Goal: Information Seeking & Learning: Find specific fact

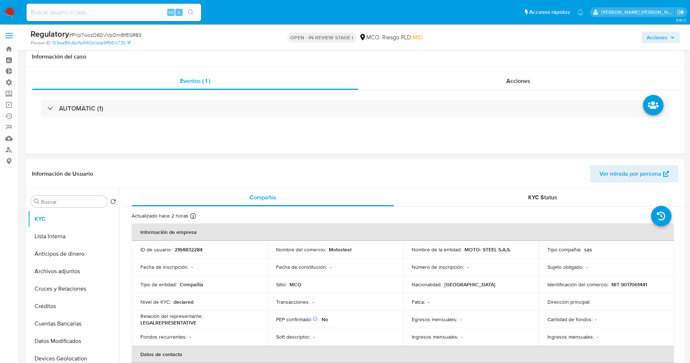
select select "10"
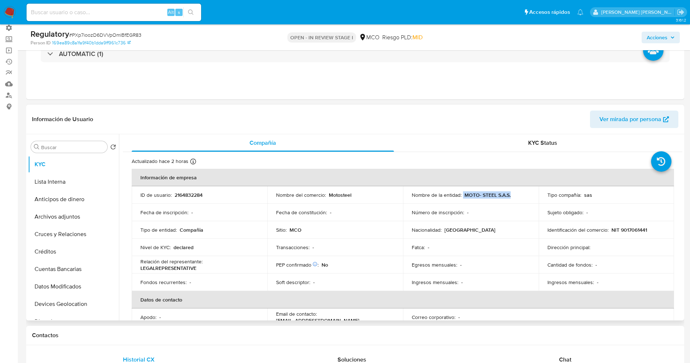
drag, startPoint x: 478, startPoint y: 191, endPoint x: 517, endPoint y: 190, distance: 39.6
click at [518, 190] on td "Nombre de la entidad : MOTO- STEEL S.A.S." at bounding box center [471, 194] width 136 height 17
drag, startPoint x: 608, startPoint y: 230, endPoint x: 636, endPoint y: 228, distance: 28.5
click at [651, 228] on div "Identificación del comercio : NIT 9017061441" at bounding box center [606, 230] width 118 height 7
copy p "NIT 9017061441"
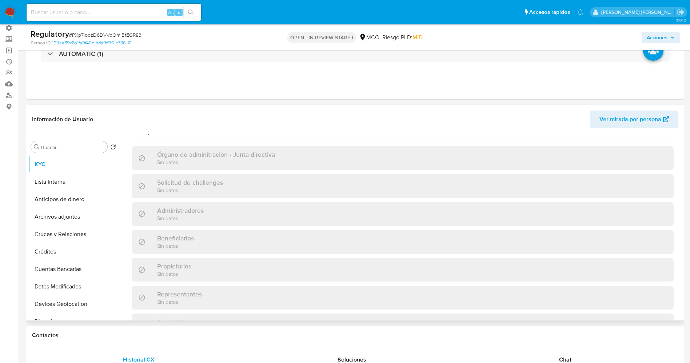
scroll to position [55, 0]
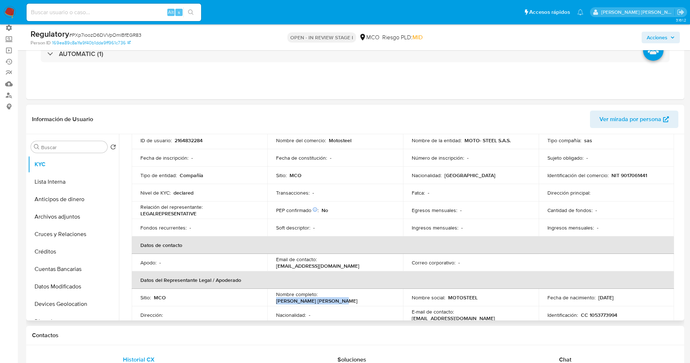
drag, startPoint x: 319, startPoint y: 295, endPoint x: 384, endPoint y: 294, distance: 64.4
click at [387, 294] on div "Nombre completo : Jhon Eider Rivera Ocampo" at bounding box center [335, 297] width 118 height 13
copy p "Jhon Eider Rivera Ocampo"
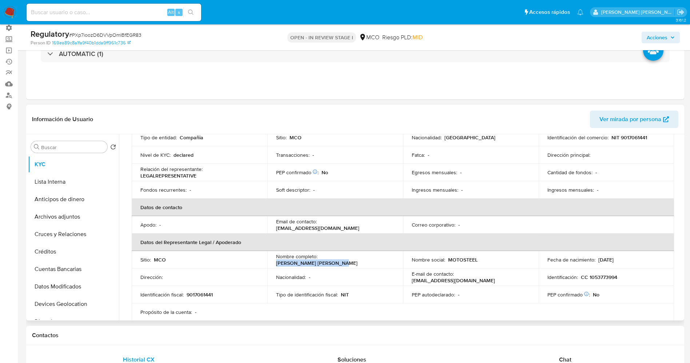
scroll to position [109, 0]
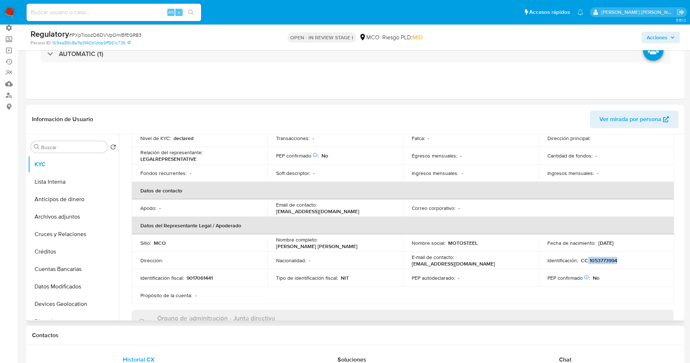
drag, startPoint x: 585, startPoint y: 257, endPoint x: 614, endPoint y: 260, distance: 29.6
click at [614, 260] on p "CC 1053773994" at bounding box center [599, 260] width 36 height 7
copy p "1053773994"
click at [59, 181] on button "Lista Interna" at bounding box center [70, 181] width 85 height 17
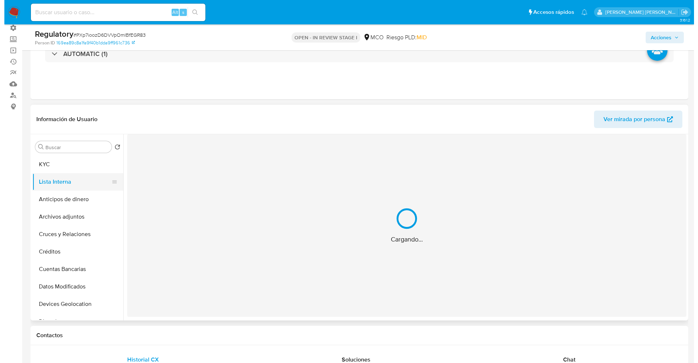
scroll to position [0, 0]
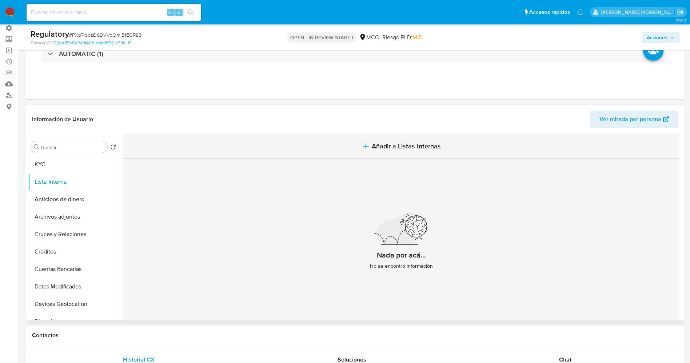
click at [414, 145] on span "Añadir a Listas Internas" at bounding box center [406, 146] width 69 height 8
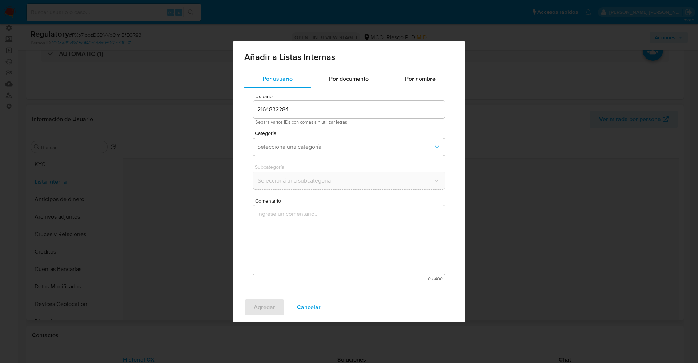
click at [423, 151] on button "Seleccioná una categoría" at bounding box center [349, 146] width 192 height 17
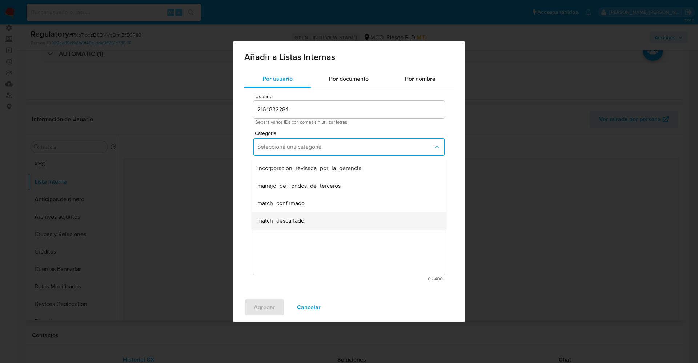
scroll to position [55, 0]
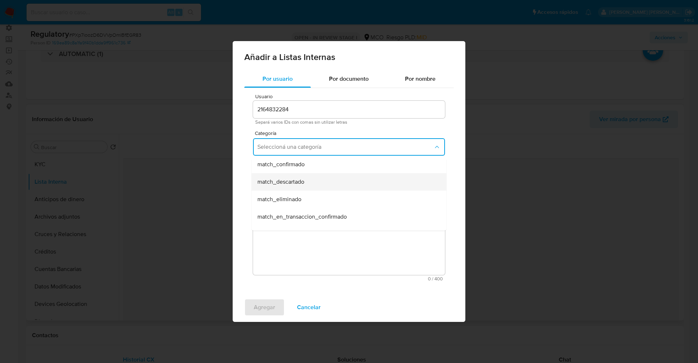
click at [324, 181] on div "match_descartado" at bounding box center [346, 181] width 179 height 17
click at [317, 181] on span "Seleccioná una subcategoría" at bounding box center [345, 180] width 176 height 7
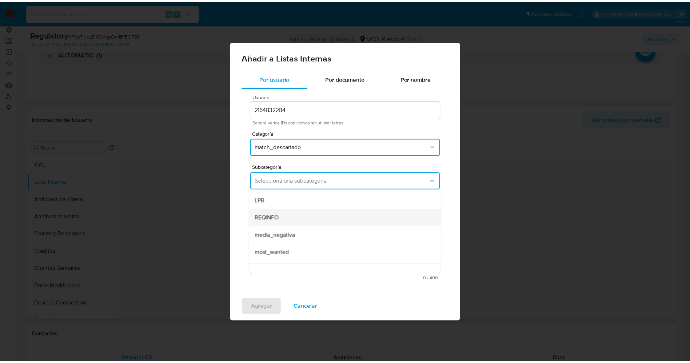
scroll to position [49, 0]
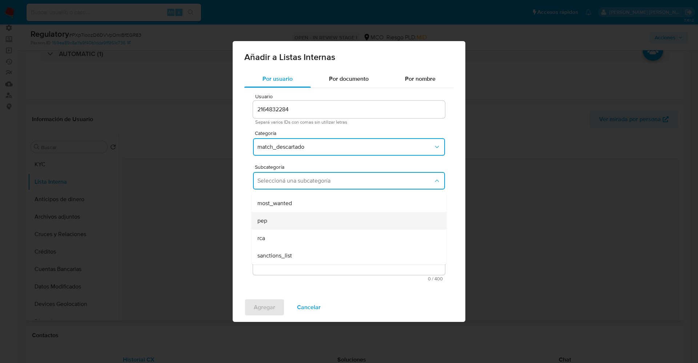
click at [310, 222] on div "pep" at bounding box center [346, 220] width 179 height 17
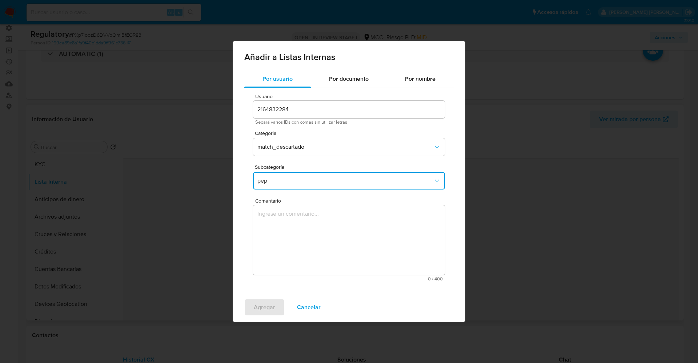
click at [310, 222] on textarea "Comentario" at bounding box center [349, 240] width 192 height 70
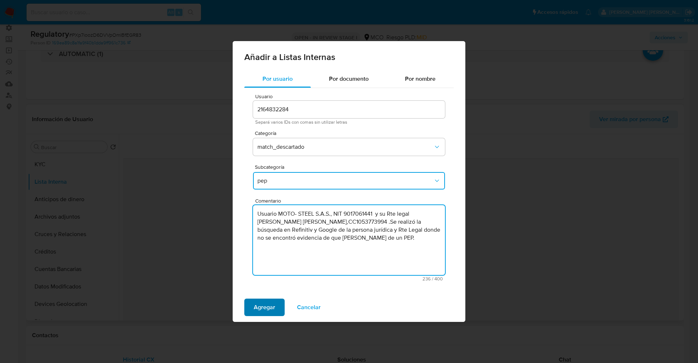
type textarea "Usuario MOTO- STEEL S.A.S., NIT 9017061441 y su Rte legal Jhon Eider Rivera Oca…"
click at [260, 305] on span "Agregar" at bounding box center [264, 307] width 21 height 16
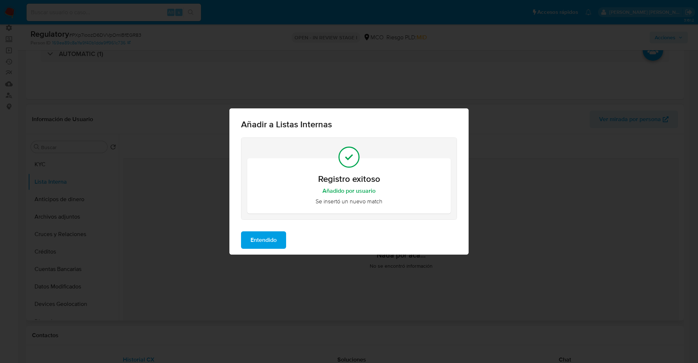
click at [276, 239] on span "Entendido" at bounding box center [264, 240] width 26 height 16
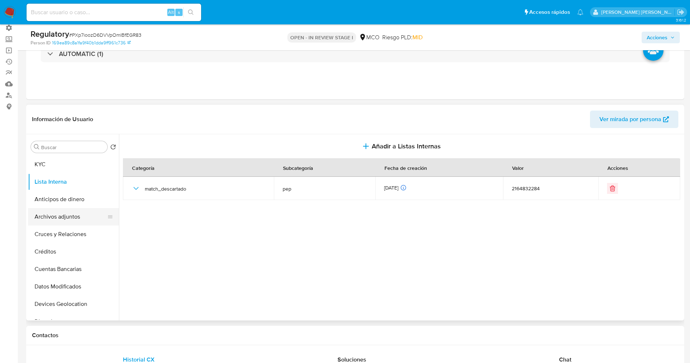
click at [44, 218] on button "Archivos adjuntos" at bounding box center [70, 216] width 85 height 17
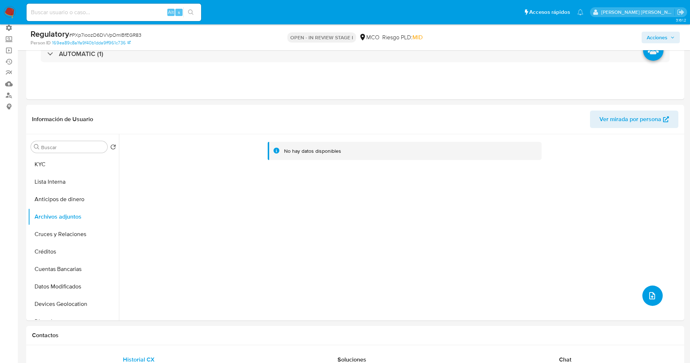
click at [642, 294] on button "upload-file" at bounding box center [652, 295] width 20 height 20
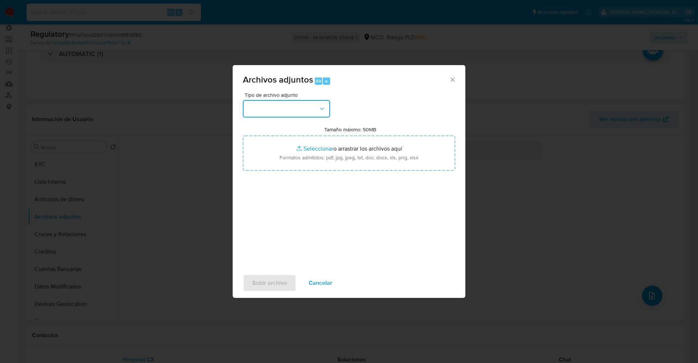
click at [293, 115] on button "button" at bounding box center [286, 108] width 87 height 17
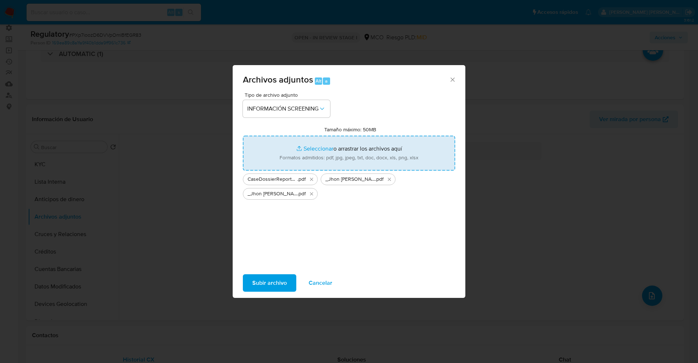
type input "C:\fakepath\CaseDossierReport_5jb6cn8oog8a1k1lxlaivdxyf.pdf"
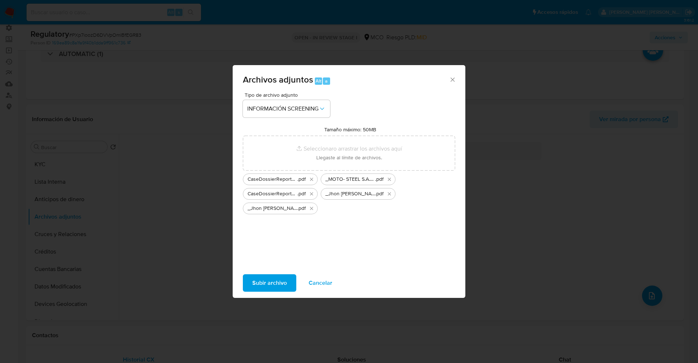
click at [268, 283] on span "Subir archivo" at bounding box center [269, 283] width 35 height 16
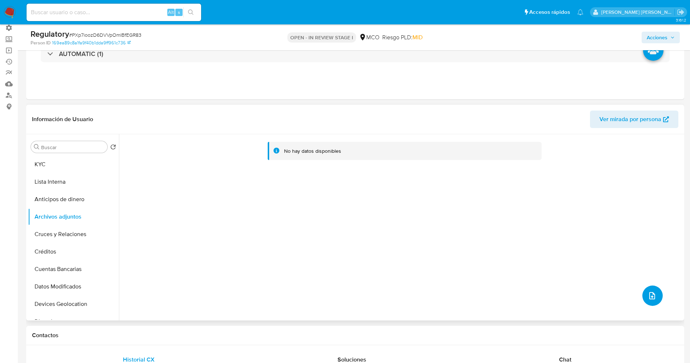
click at [648, 297] on icon "upload-file" at bounding box center [652, 295] width 9 height 9
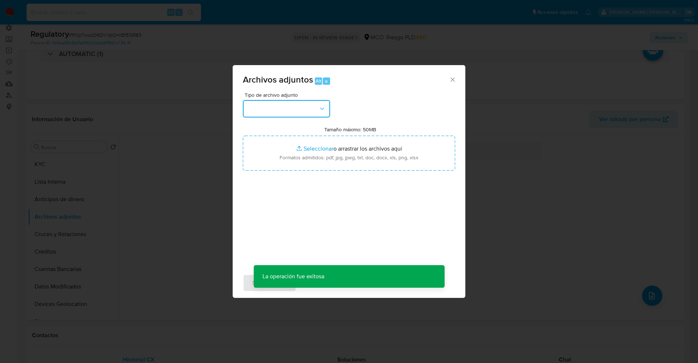
click at [277, 104] on button "button" at bounding box center [286, 108] width 87 height 17
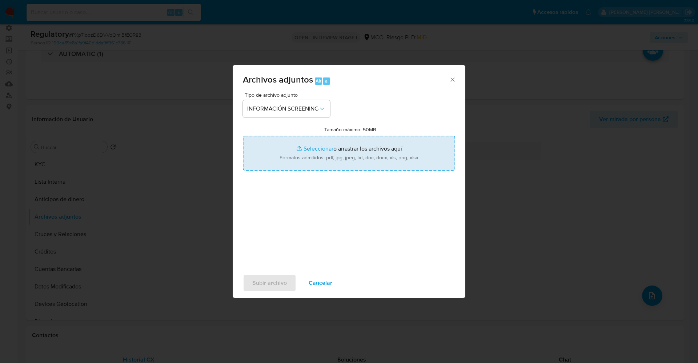
type input "C:\fakepath\_MOTO- STEEL S.A.S._ - Buscar con Google.pdf"
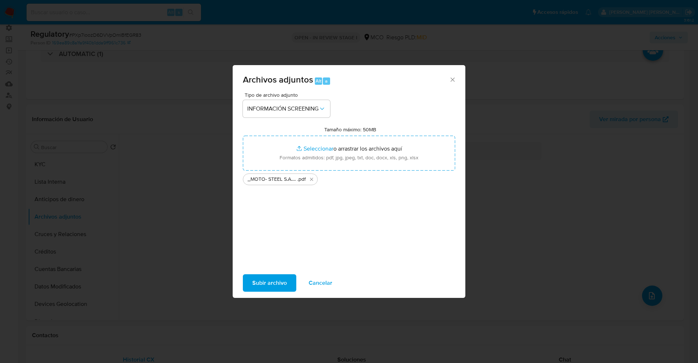
click at [261, 282] on span "Subir archivo" at bounding box center [269, 283] width 35 height 16
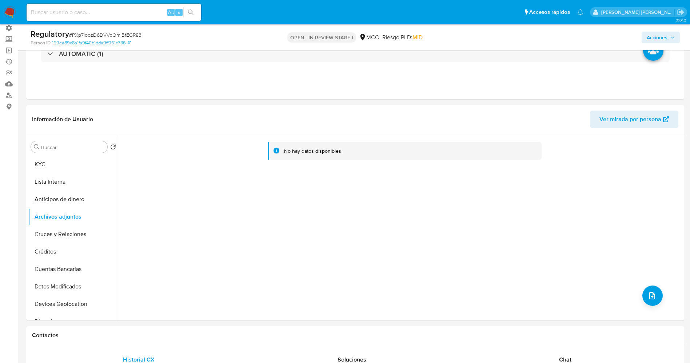
click at [50, 181] on button "Lista Interna" at bounding box center [73, 181] width 91 height 17
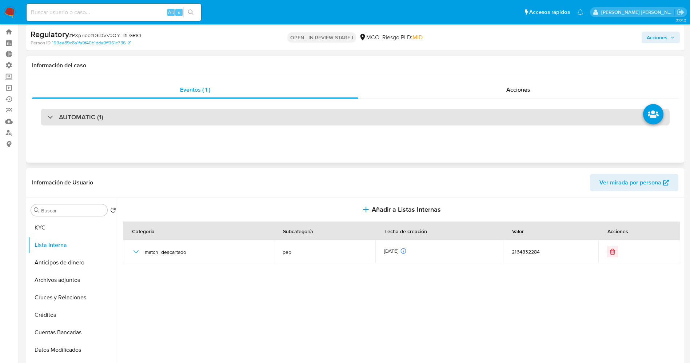
scroll to position [0, 0]
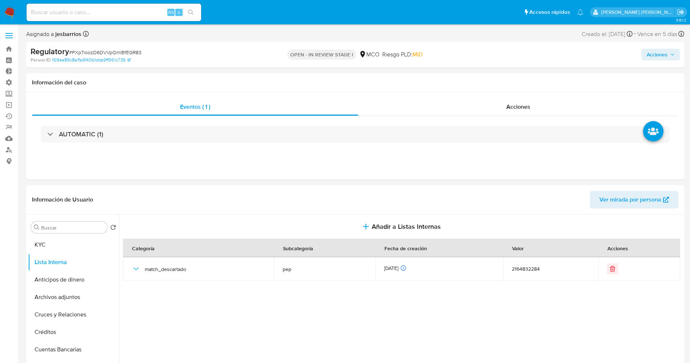
click at [676, 58] on button "Acciones" at bounding box center [660, 55] width 38 height 12
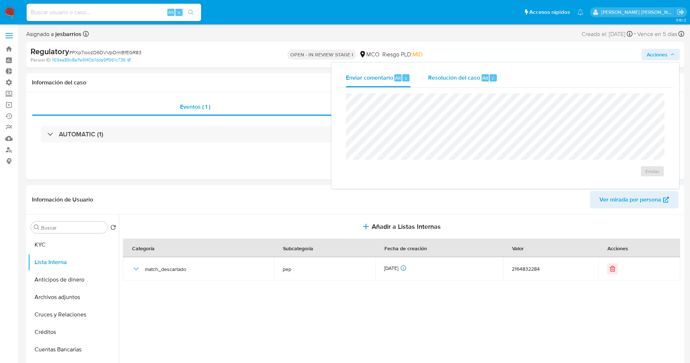
click at [471, 77] on span "Resolución del caso" at bounding box center [454, 77] width 52 height 8
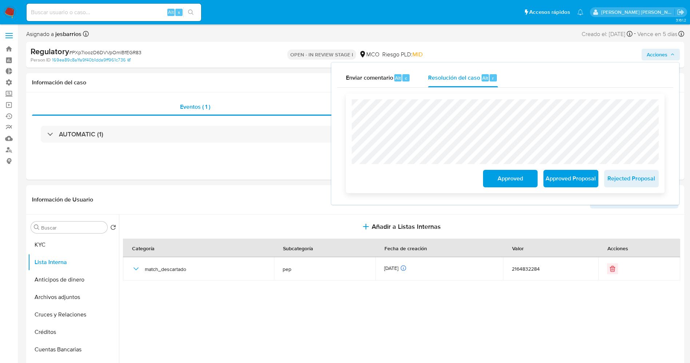
click at [505, 177] on span "Approved" at bounding box center [510, 179] width 36 height 16
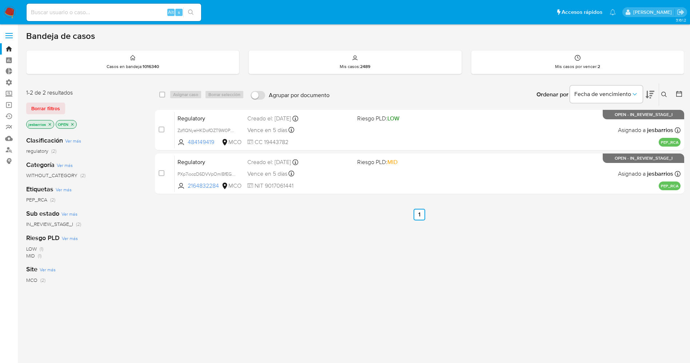
drag, startPoint x: 0, startPoint y: 0, endPoint x: 11, endPoint y: 12, distance: 16.7
click at [11, 12] on img at bounding box center [10, 12] width 12 height 12
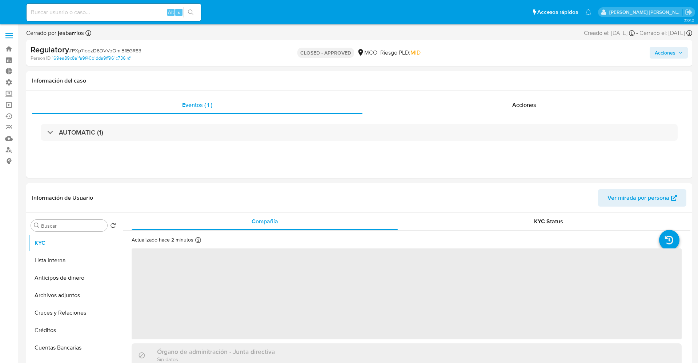
select select "10"
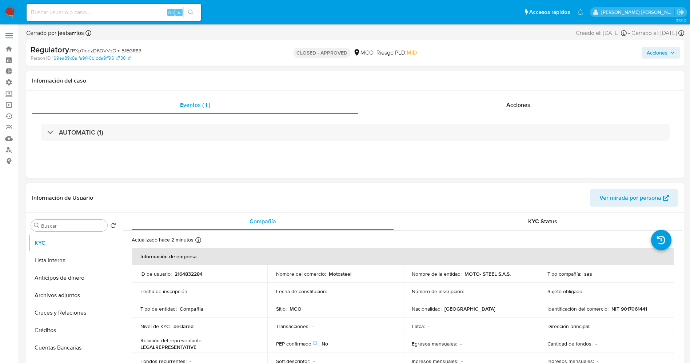
drag, startPoint x: 56, startPoint y: 259, endPoint x: 105, endPoint y: 189, distance: 85.6
click at [55, 259] on button "Lista Interna" at bounding box center [73, 260] width 91 height 17
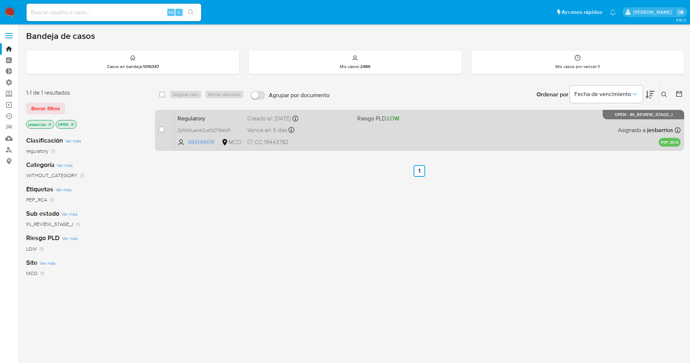
click at [405, 129] on div "Regulatory Zzf1QNyeHKDofOZT9W0Ppt0V 484149419 MCO Riesgo PLD: LOW Creado el: 24…" at bounding box center [428, 130] width 506 height 37
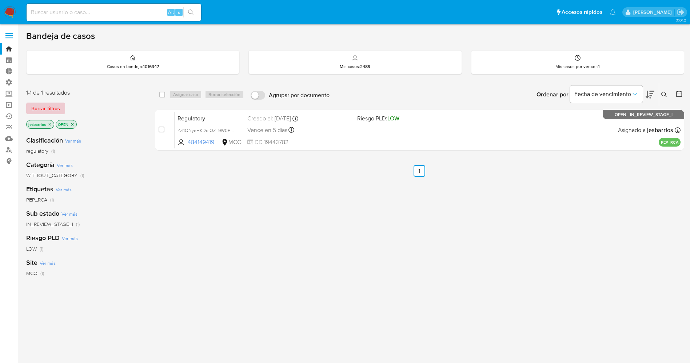
click at [42, 105] on span "Borrar filtros" at bounding box center [45, 108] width 29 height 10
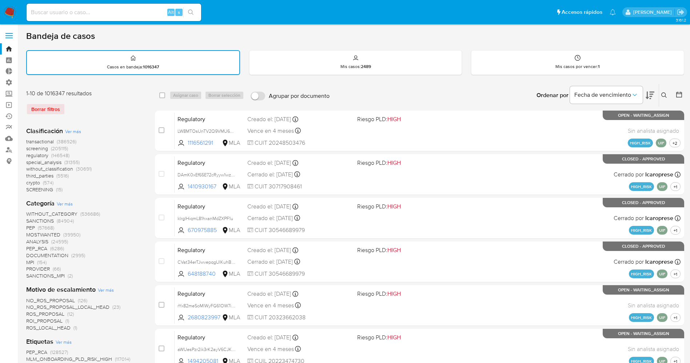
click at [662, 97] on icon at bounding box center [664, 95] width 6 height 6
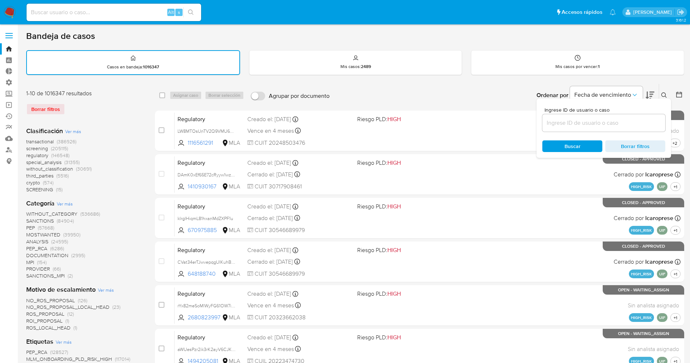
click at [557, 121] on input at bounding box center [603, 122] width 123 height 9
type input "8pcE8cDLUuVjJoLSm5JjigJT"
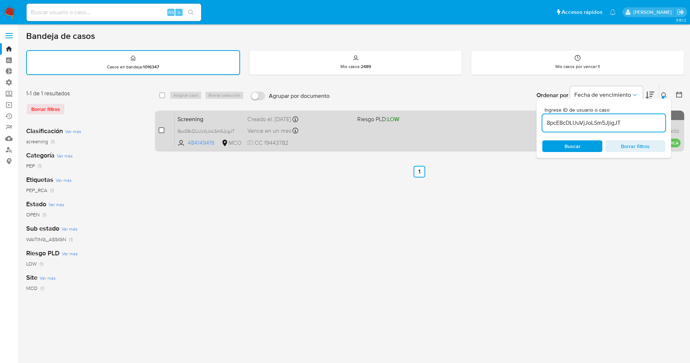
click at [160, 128] on input "checkbox" at bounding box center [162, 130] width 6 height 6
checkbox input "true"
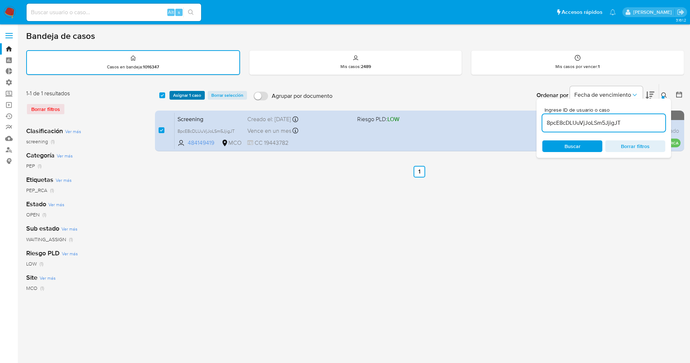
click at [192, 92] on span "Asignar 1 caso" at bounding box center [187, 95] width 28 height 7
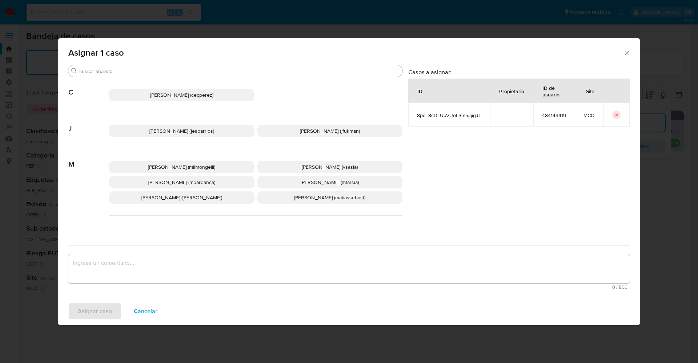
click at [194, 135] on p "Jesica Iris Barrios Leita (jesbarrios)" at bounding box center [181, 131] width 145 height 12
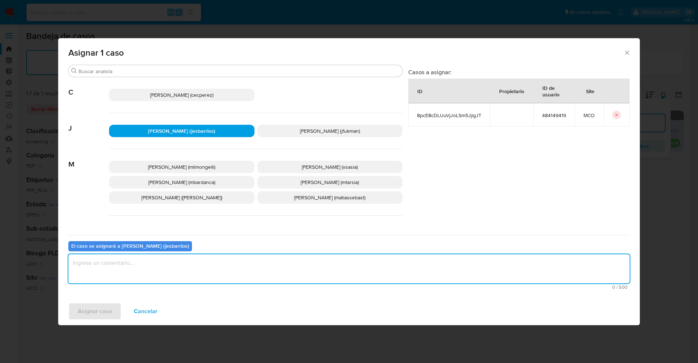
click at [196, 280] on textarea "assign-modal" at bounding box center [348, 268] width 561 height 29
type textarea "Analisis"
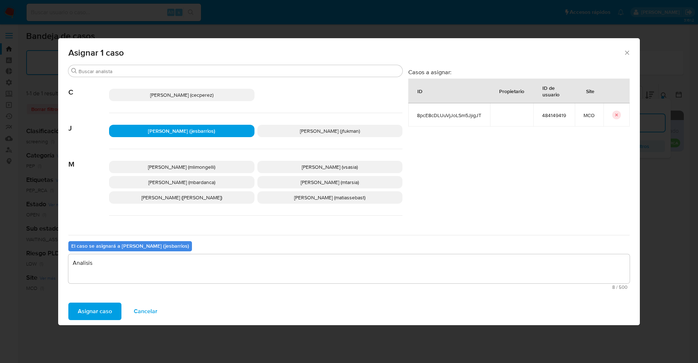
click at [89, 309] on span "Asignar caso" at bounding box center [95, 311] width 34 height 16
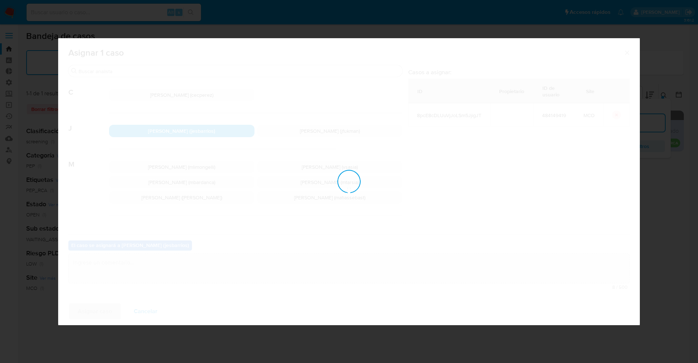
checkbox input "false"
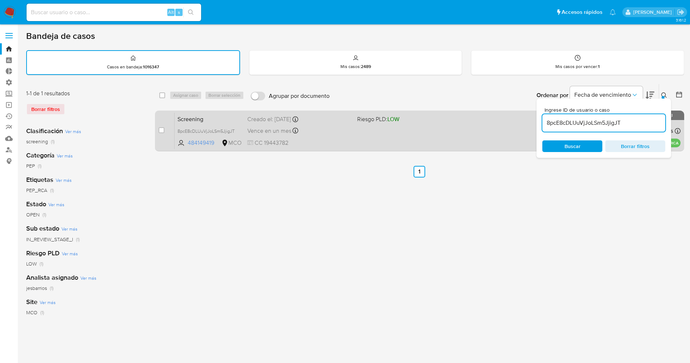
click at [381, 135] on div "Screening 8pcE8cDLUuVjJoLSm5JjigJT 484149419 MCO Riesgo PLD: LOW Creado el: 24/…" at bounding box center [428, 130] width 506 height 37
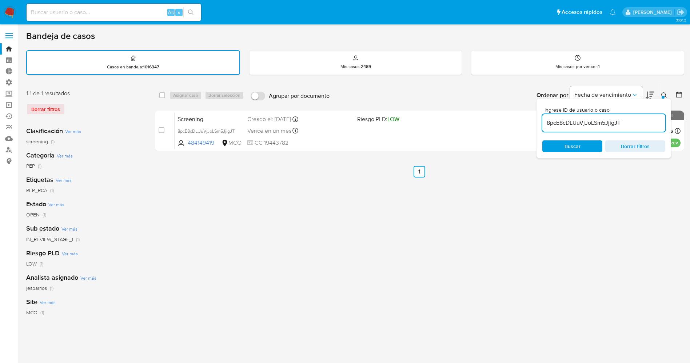
click at [11, 9] on img at bounding box center [10, 12] width 12 height 12
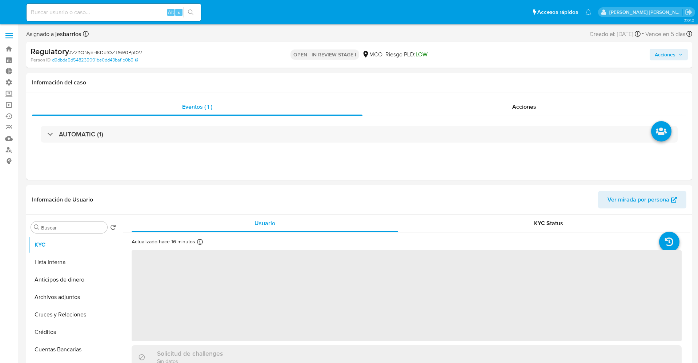
select select "10"
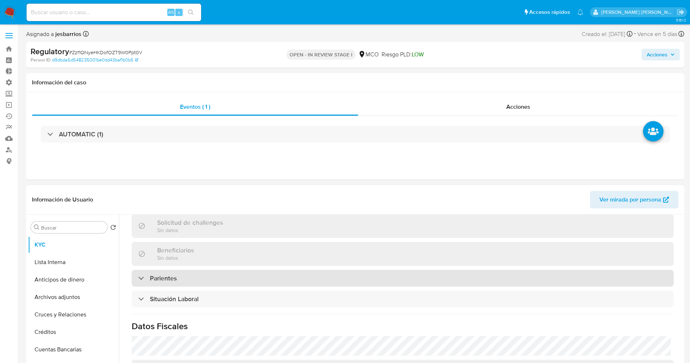
scroll to position [327, 0]
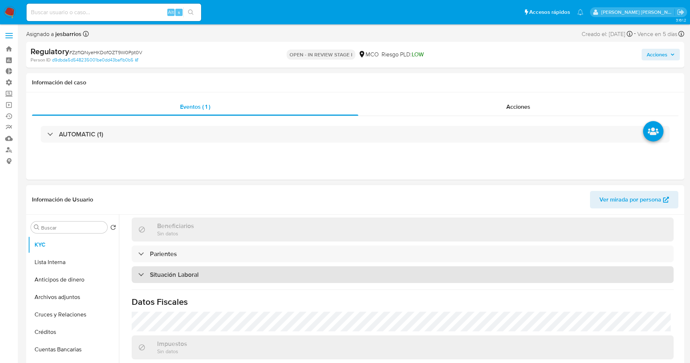
click at [189, 267] on div "Situación Laboral" at bounding box center [403, 274] width 542 height 17
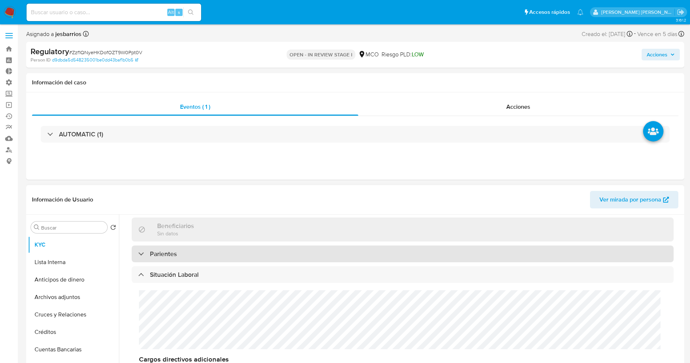
click at [190, 254] on div "Parientes" at bounding box center [403, 253] width 542 height 17
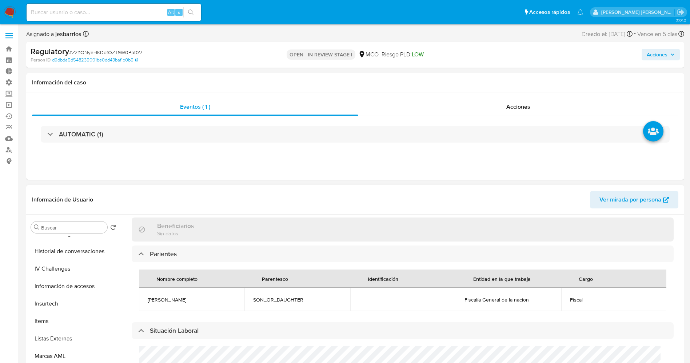
scroll to position [218, 0]
drag, startPoint x: 63, startPoint y: 275, endPoint x: 0, endPoint y: 276, distance: 62.9
click at [62, 275] on button "Historial Casos" at bounding box center [73, 270] width 91 height 17
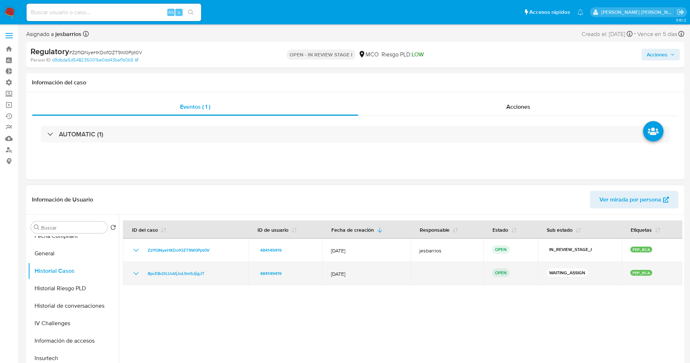
drag, startPoint x: 227, startPoint y: 267, endPoint x: 140, endPoint y: 277, distance: 87.5
click at [140, 277] on td "8pcE8cDLUuVjJoLSm5JjigJT" at bounding box center [185, 273] width 125 height 23
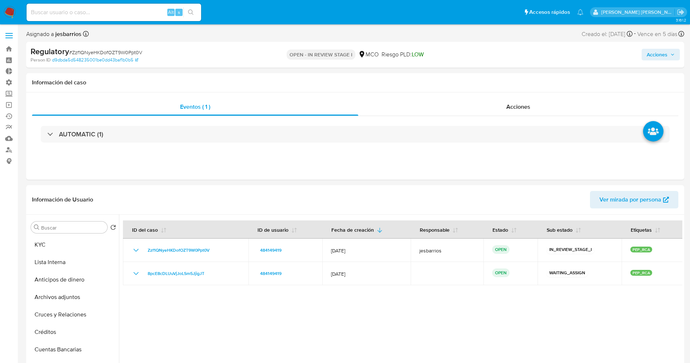
drag, startPoint x: 58, startPoint y: 244, endPoint x: 20, endPoint y: 252, distance: 38.2
click at [56, 244] on button "KYC" at bounding box center [73, 244] width 91 height 17
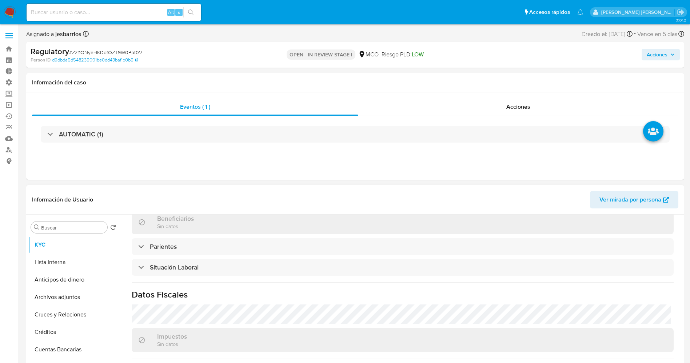
scroll to position [362, 0]
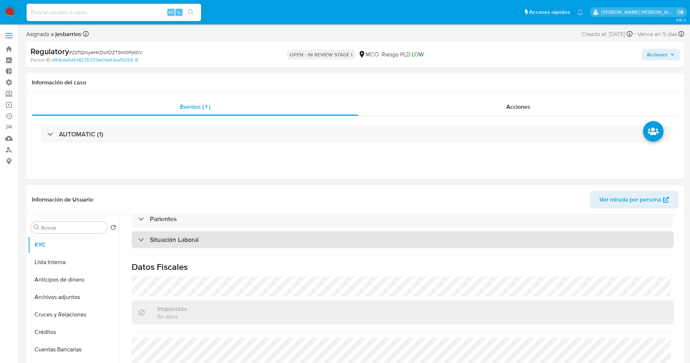
click at [184, 241] on h3 "Situación Laboral" at bounding box center [174, 240] width 49 height 8
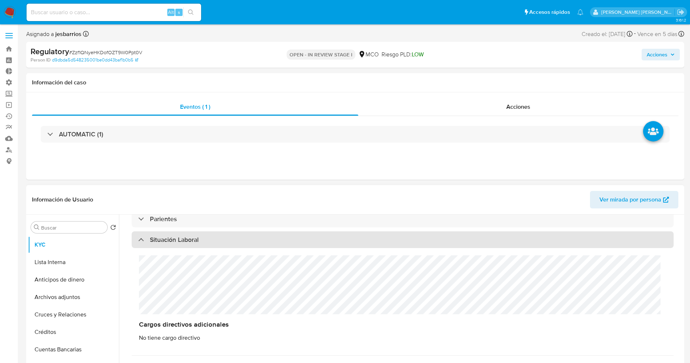
click at [184, 241] on h3 "Situación Laboral" at bounding box center [174, 240] width 49 height 8
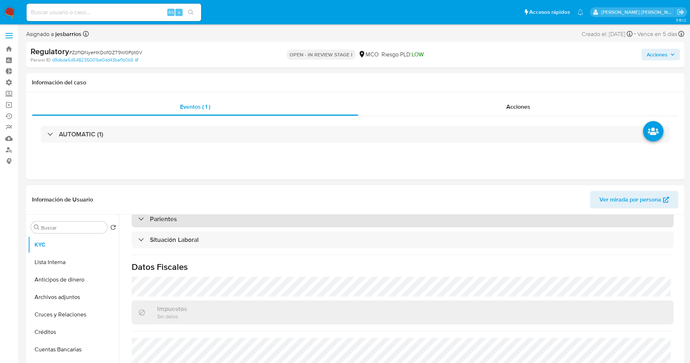
click at [178, 218] on div "Parientes" at bounding box center [403, 219] width 542 height 17
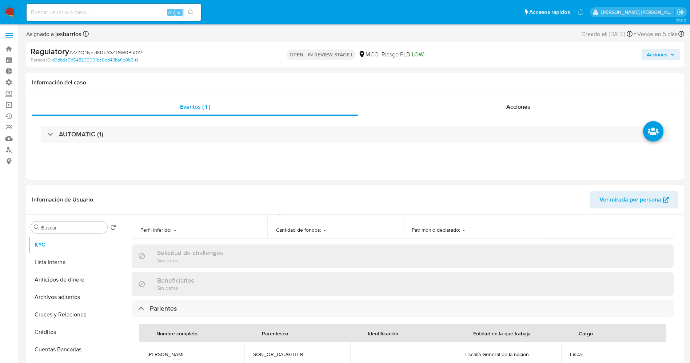
scroll to position [327, 0]
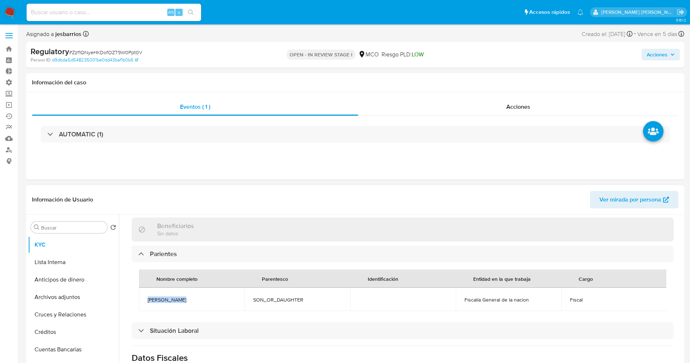
drag, startPoint x: 142, startPoint y: 296, endPoint x: 196, endPoint y: 296, distance: 53.8
click at [196, 296] on td "Andres Davila" at bounding box center [191, 299] width 105 height 23
copy span "Andres Davila"
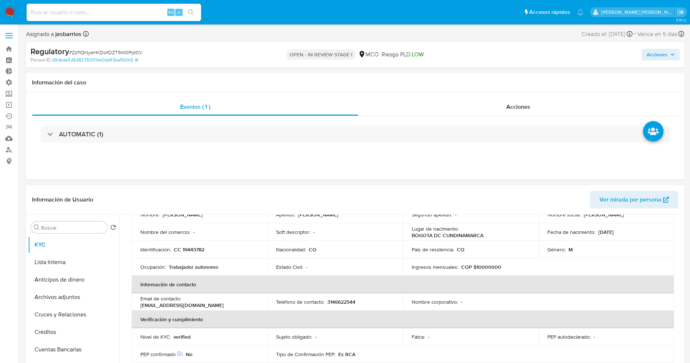
scroll to position [0, 0]
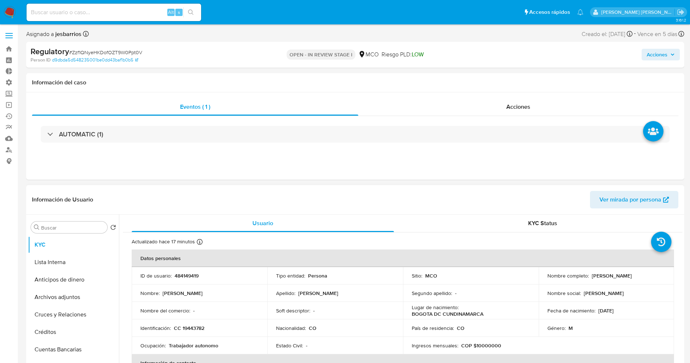
drag, startPoint x: 586, startPoint y: 277, endPoint x: 650, endPoint y: 276, distance: 63.6
click at [657, 275] on div "Nombre completo : Mauricio Davila Gonzalez" at bounding box center [606, 275] width 118 height 7
drag, startPoint x: 634, startPoint y: 280, endPoint x: 603, endPoint y: 287, distance: 31.8
click at [608, 297] on td "Nombre social : Mauro" at bounding box center [606, 292] width 136 height 17
drag, startPoint x: 589, startPoint y: 278, endPoint x: 637, endPoint y: 275, distance: 47.4
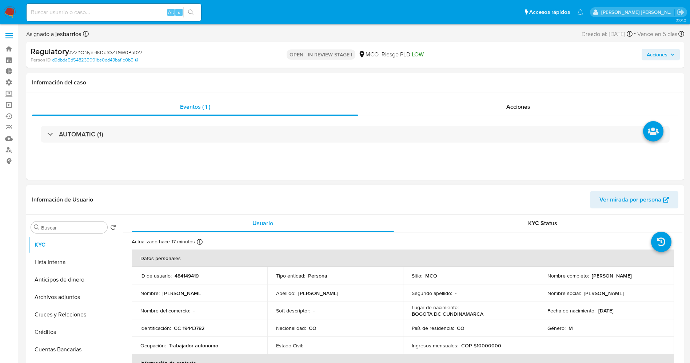
click at [652, 277] on div "Nombre completo : Mauricio Davila Gonzalez" at bounding box center [606, 275] width 118 height 7
copy p "Mauricio Davila Gonzalez"
drag, startPoint x: 173, startPoint y: 329, endPoint x: 208, endPoint y: 330, distance: 34.9
click at [208, 330] on div "Identificación : CC 19443782" at bounding box center [199, 328] width 118 height 7
copy div "CC 19443782"
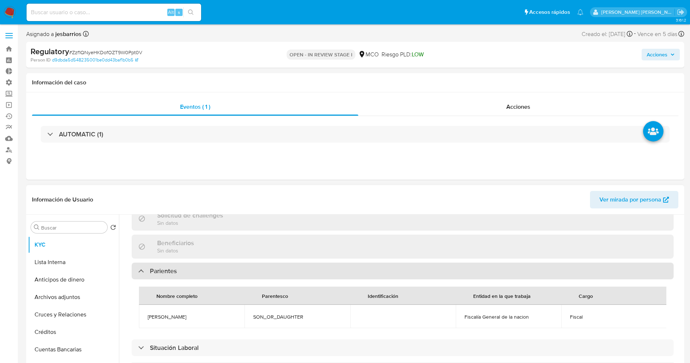
scroll to position [327, 0]
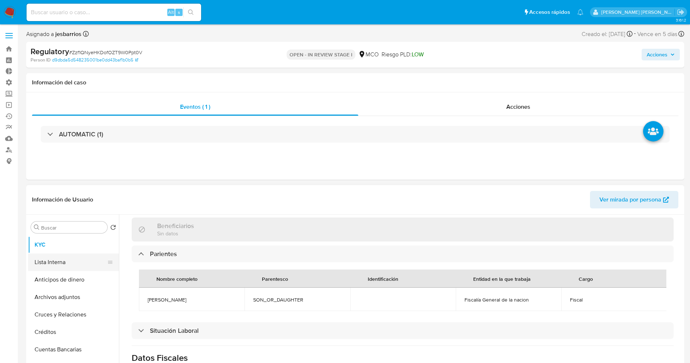
click at [56, 261] on button "Lista Interna" at bounding box center [70, 261] width 85 height 17
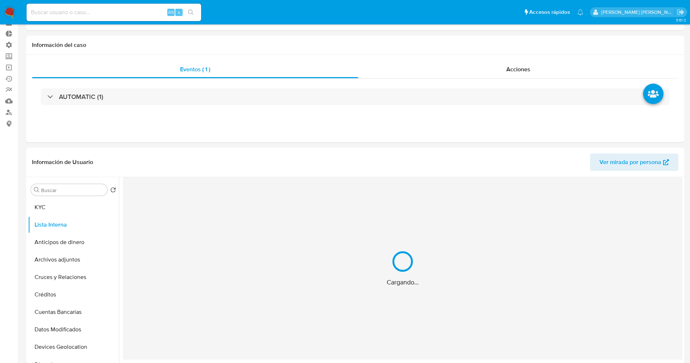
scroll to position [55, 0]
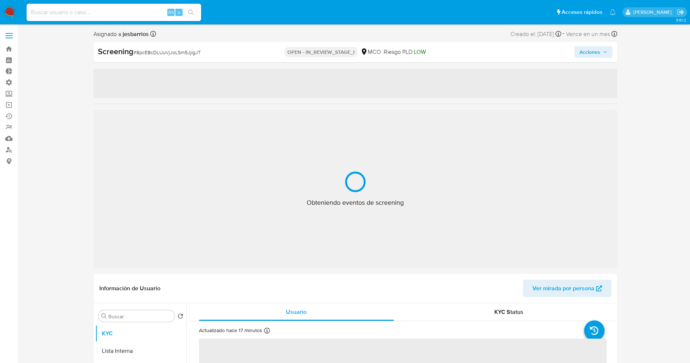
select select "10"
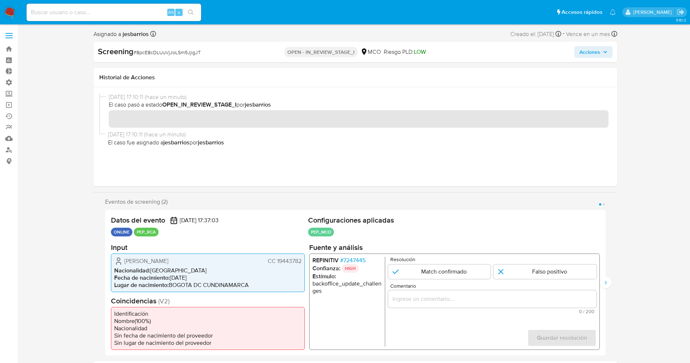
click at [353, 259] on span "# 7247445" at bounding box center [352, 259] width 25 height 7
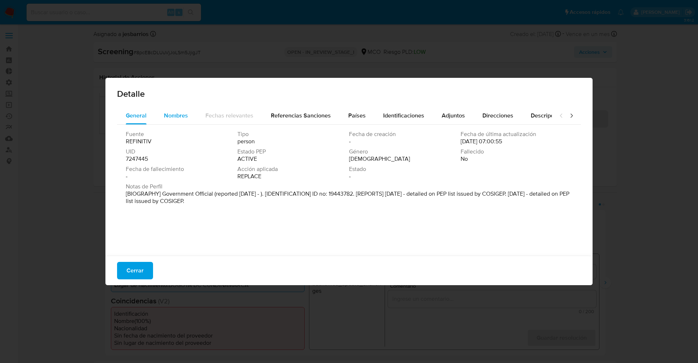
click at [180, 119] on span "Nombres" at bounding box center [176, 115] width 24 height 8
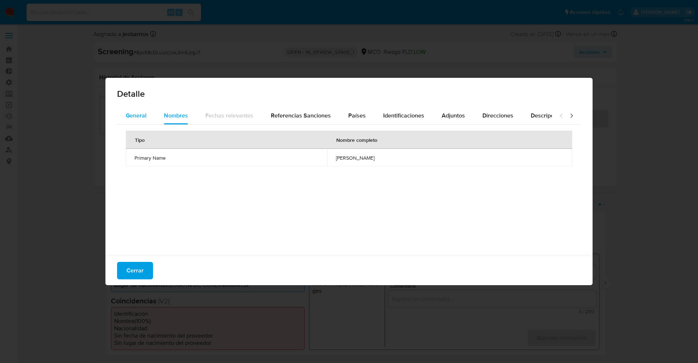
click at [144, 115] on span "General" at bounding box center [136, 115] width 21 height 8
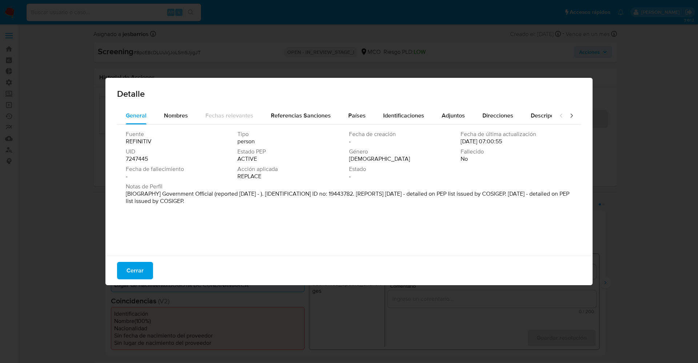
drag, startPoint x: 162, startPoint y: 193, endPoint x: 217, endPoint y: 203, distance: 56.1
click at [247, 209] on div "Fuente REFINITIV Tipo person Fecha de creación - Fecha de última actualización …" at bounding box center [349, 188] width 464 height 127
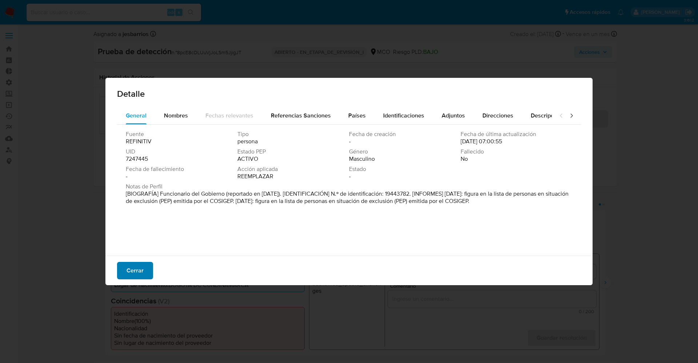
click at [139, 264] on span "Cerrar" at bounding box center [135, 271] width 17 height 16
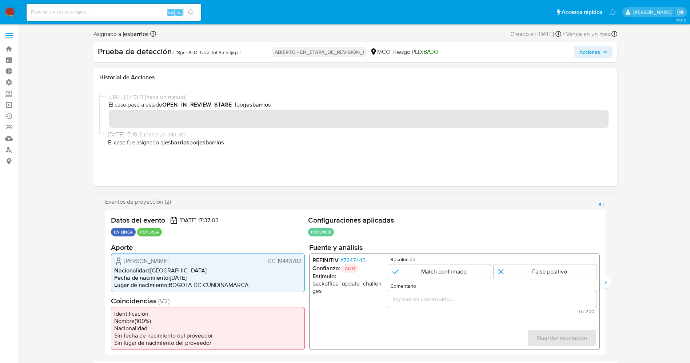
drag, startPoint x: 122, startPoint y: 260, endPoint x: 205, endPoint y: 260, distance: 83.6
click at [205, 260] on div "Mauricio Davila Gonzalez CC 19443782" at bounding box center [207, 260] width 187 height 9
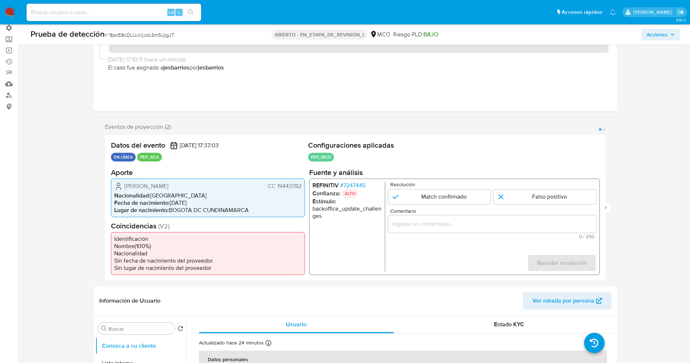
click at [361, 183] on font "7247445" at bounding box center [354, 185] width 22 height 8
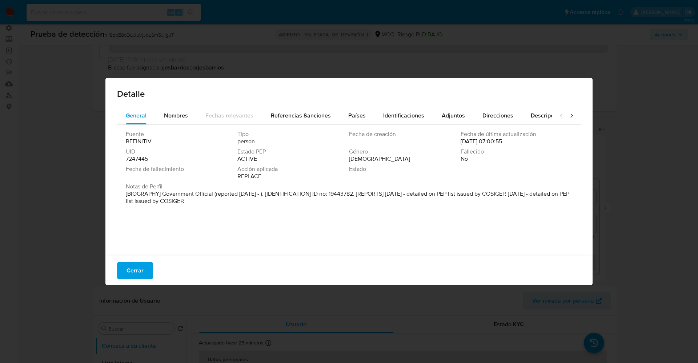
drag, startPoint x: 224, startPoint y: 204, endPoint x: 233, endPoint y: 205, distance: 9.5
click at [233, 205] on div "Notas de Perfil [BIOGRAPHY] Government Official (reported Oct 2022 - ). [IDENTI…" at bounding box center [349, 195] width 447 height 25
click at [137, 268] on font "Cerrar" at bounding box center [135, 270] width 17 height 17
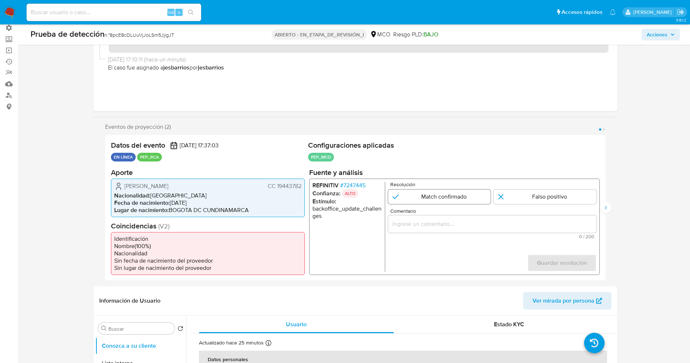
click at [441, 199] on input "1 de 2" at bounding box center [439, 196] width 103 height 15
radio input "true"
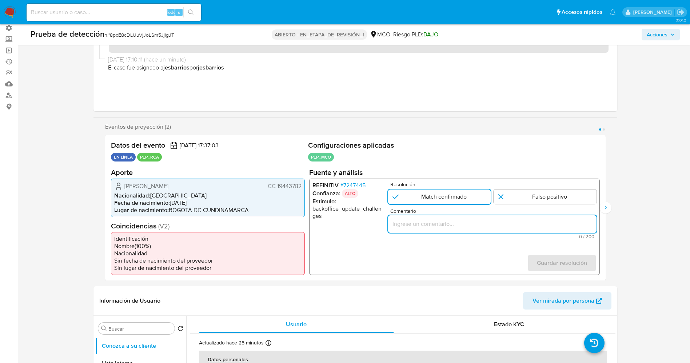
click at [446, 223] on input "Comentario" at bounding box center [492, 223] width 208 height 9
type input "suario Mauricio Davila Gonzalez CC 19443782, nacionalidad colombiana, por coinc…"
click at [552, 260] on span "Guardar resolución" at bounding box center [561, 263] width 50 height 16
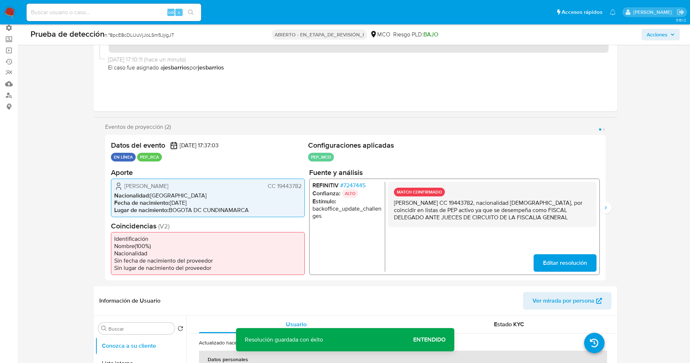
click at [551, 261] on span "Editar resolución" at bounding box center [564, 263] width 44 height 16
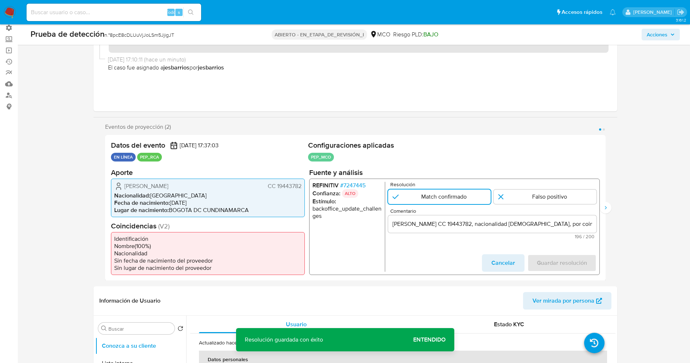
click at [395, 223] on input "suario Mauricio Davila Gonzalez CC 19443782, nacionalidad colombiana, por coinc…" at bounding box center [492, 223] width 208 height 9
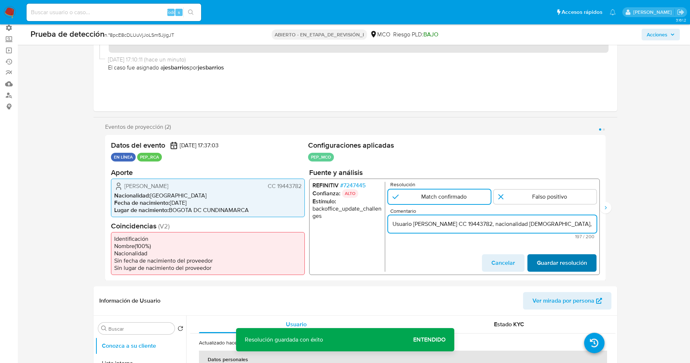
type input "Usuario Mauricio Davila Gonzalez CC 19443782, nacionalidad colombiana, por coin…"
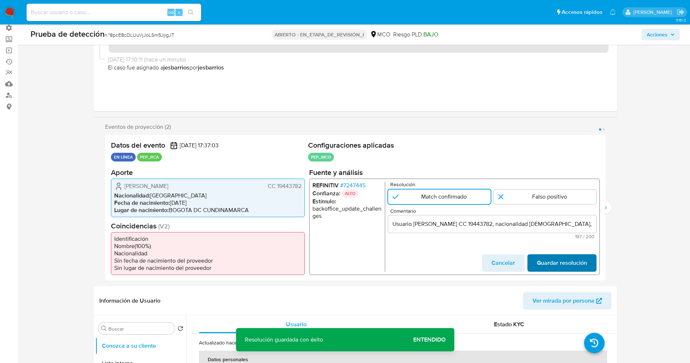
click at [568, 265] on span "Guardar resolución" at bounding box center [561, 263] width 50 height 16
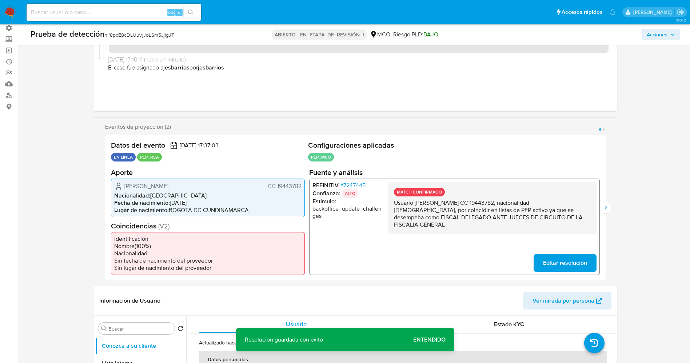
drag, startPoint x: 391, startPoint y: 197, endPoint x: 574, endPoint y: 220, distance: 185.5
click at [574, 220] on div "MATCH CONFIRMADO Usuario Mauricio Davila Gonzalez CC 19443782, nacionalidad col…" at bounding box center [492, 207] width 208 height 52
drag, startPoint x: 538, startPoint y: 214, endPoint x: 418, endPoint y: 182, distance: 124.6
click at [418, 182] on div "MATCH CONFIRMADO Usuario Mauricio Davila Gonzalez CC 19443782, nacionalidad col…" at bounding box center [492, 207] width 208 height 52
click at [415, 194] on p "MATCH CONFIRMADO" at bounding box center [418, 191] width 51 height 9
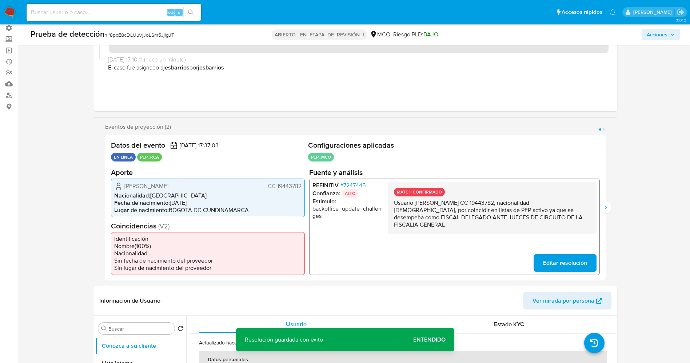
drag, startPoint x: 418, startPoint y: 202, endPoint x: 562, endPoint y: 220, distance: 145.1
click at [574, 222] on div "MATCH CONFIRMADO Usuario Mauricio Davila Gonzalez CC 19443782, nacionalidad col…" at bounding box center [492, 207] width 208 height 52
click at [604, 212] on button "Siguiente" at bounding box center [606, 208] width 12 height 12
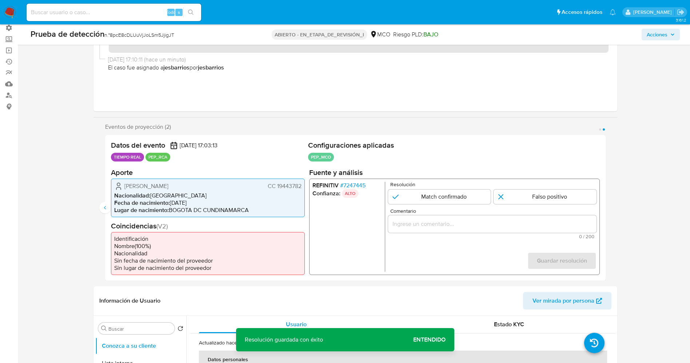
click at [448, 188] on div "Resolución Match confirmado Falso positivo" at bounding box center [492, 192] width 208 height 22
click at [450, 199] on input "2 de 2" at bounding box center [439, 196] width 103 height 15
radio input "true"
click at [451, 222] on input "Comentario" at bounding box center [492, 223] width 208 height 9
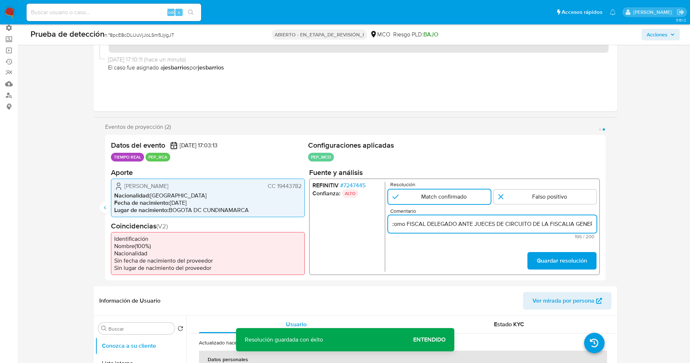
scroll to position [0, 352]
type input "Usuario Mauricio Davila Gonzalez CC 19443782, nacionalidad colombiana, por coin…"
click at [563, 267] on font "Guardar resolución" at bounding box center [561, 260] width 50 height 17
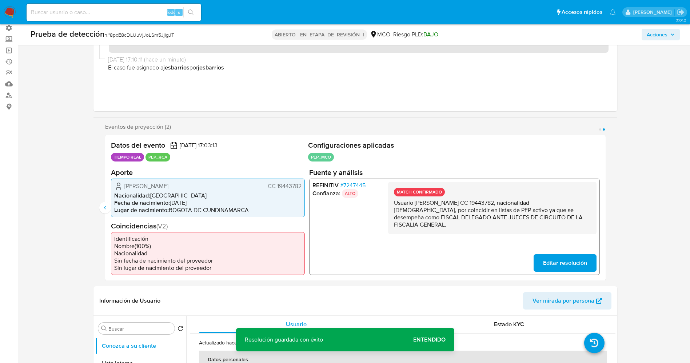
scroll to position [164, 0]
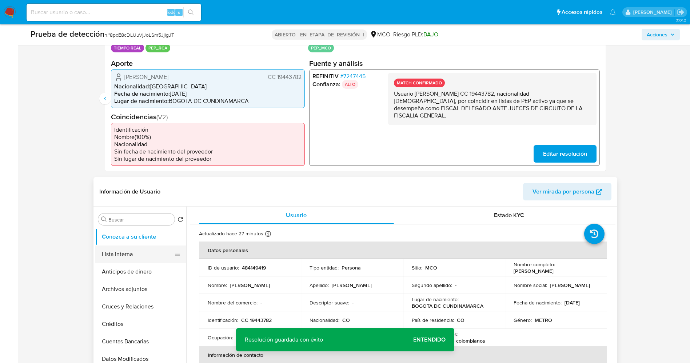
click at [99, 253] on button "Lista interna" at bounding box center [137, 253] width 85 height 17
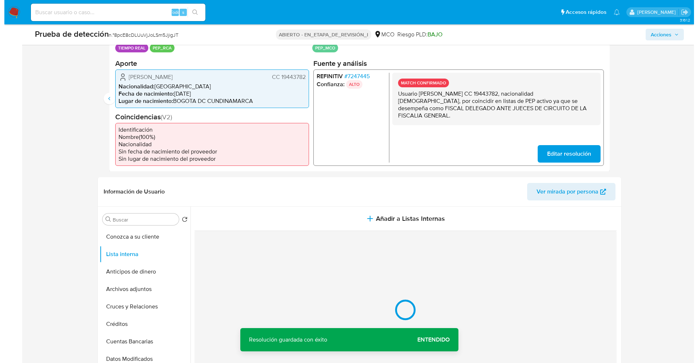
scroll to position [218, 0]
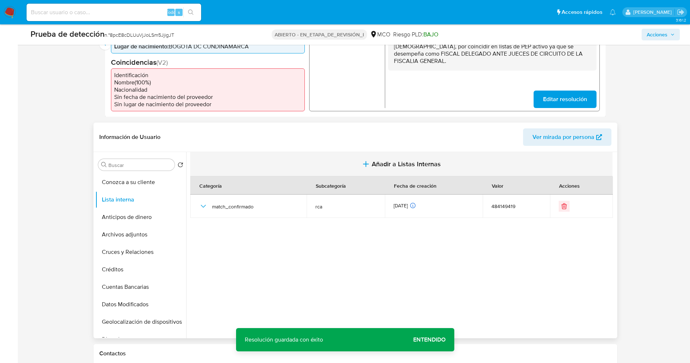
click at [373, 163] on span "Añadir a Listas Internas" at bounding box center [406, 164] width 69 height 8
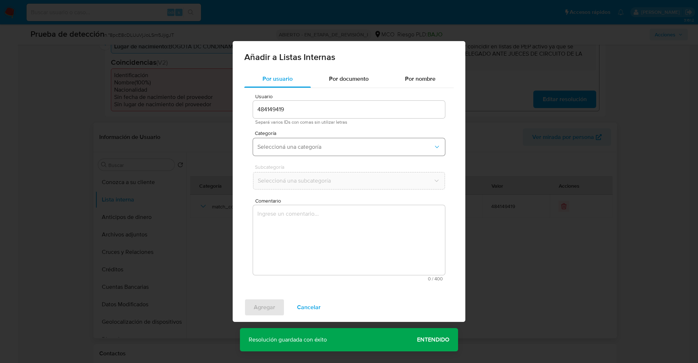
click at [343, 147] on span "Seleccioná una categoría" at bounding box center [345, 146] width 176 height 7
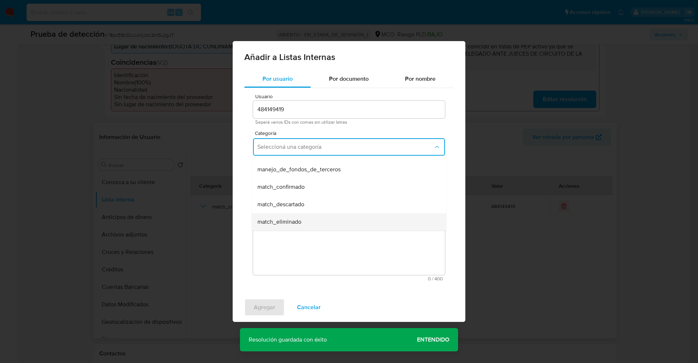
scroll to position [55, 0]
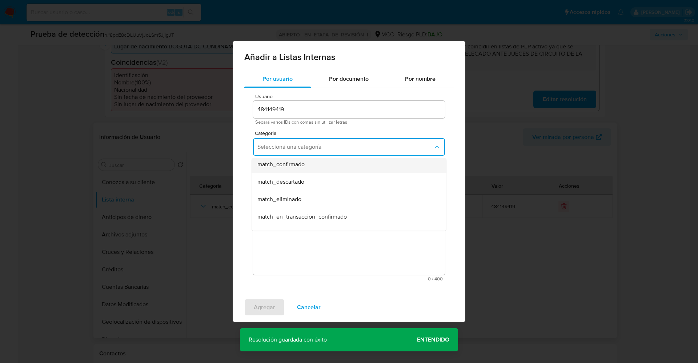
click at [325, 171] on div "match_confirmado" at bounding box center [346, 164] width 179 height 17
click at [326, 182] on span "Seleccioná una subcategoría" at bounding box center [345, 180] width 176 height 7
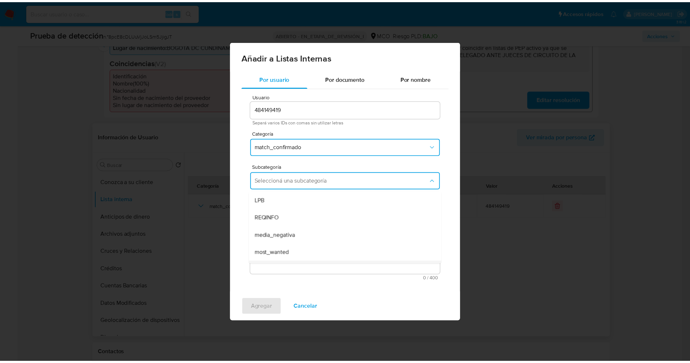
scroll to position [49, 0]
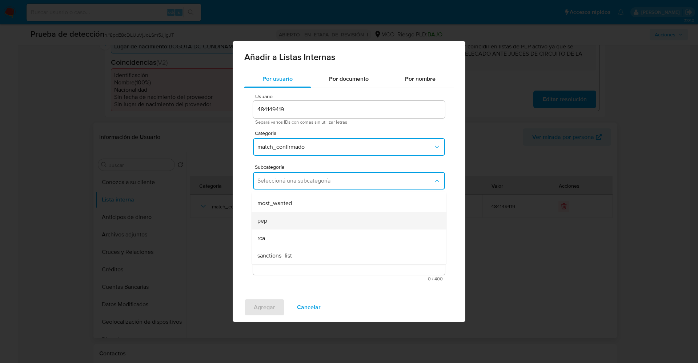
click at [301, 225] on div "pep" at bounding box center [346, 220] width 179 height 17
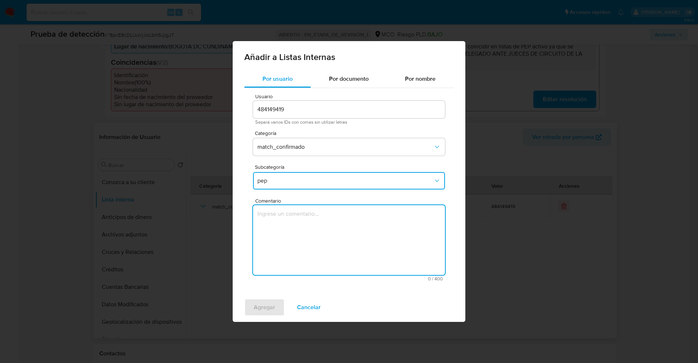
click at [301, 225] on textarea "Comentario" at bounding box center [349, 240] width 192 height 70
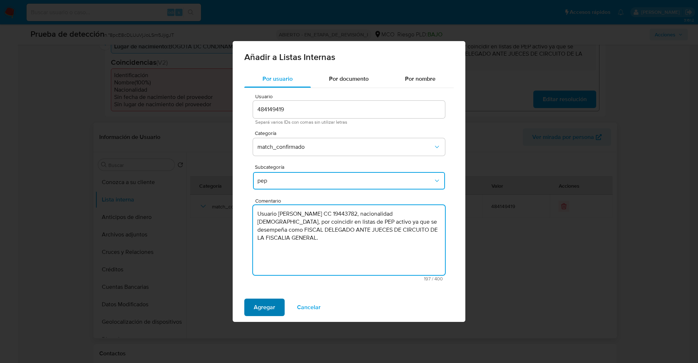
type textarea "Usuario Mauricio Davila Gonzalez CC 19443782, nacionalidad colombiana, por coin…"
click at [268, 305] on span "Agregar" at bounding box center [264, 307] width 21 height 16
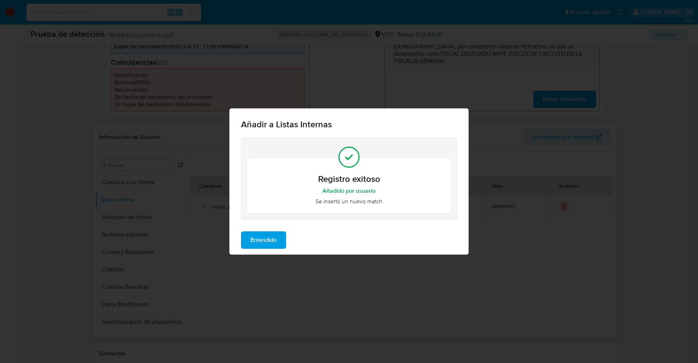
click at [274, 241] on span "Entendido" at bounding box center [264, 240] width 26 height 16
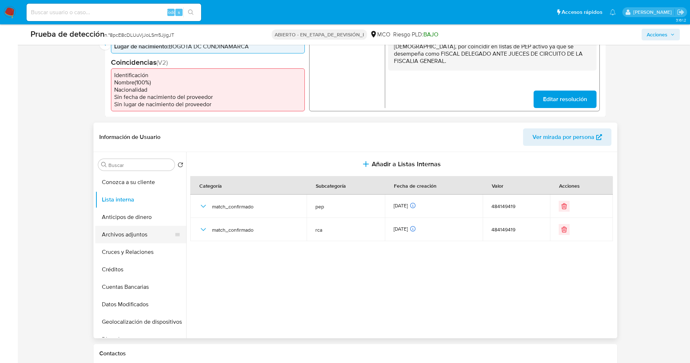
click at [125, 235] on button "Archivos adjuntos" at bounding box center [137, 234] width 85 height 17
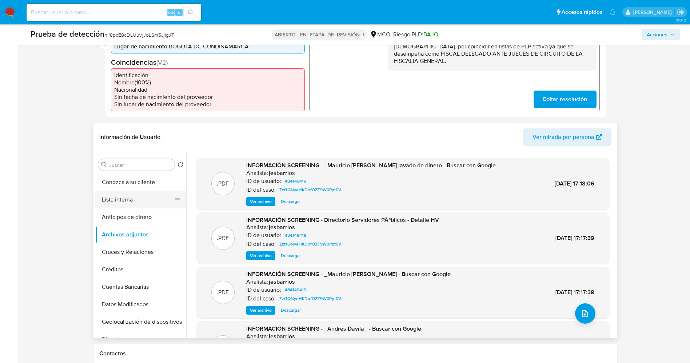
click at [135, 196] on button "Lista interna" at bounding box center [137, 199] width 85 height 17
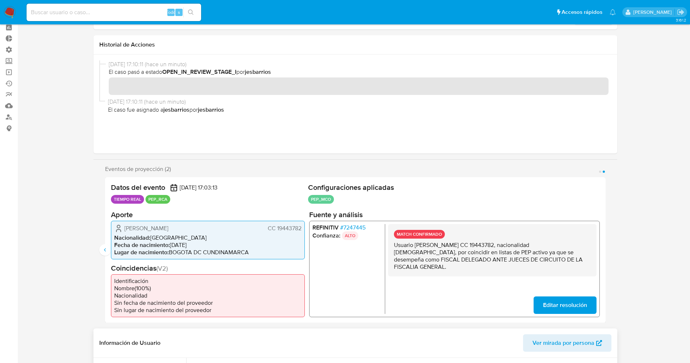
scroll to position [0, 0]
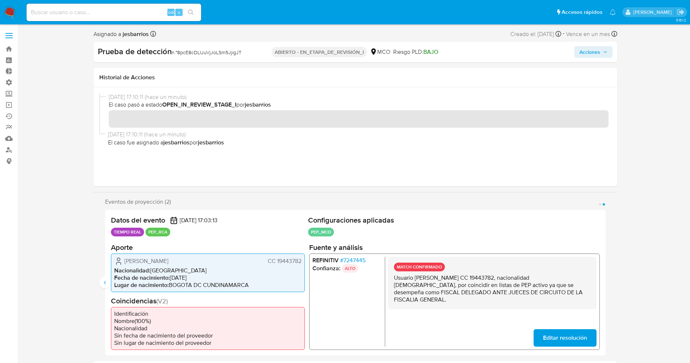
click at [601, 49] on span "Acciones" at bounding box center [593, 52] width 28 height 10
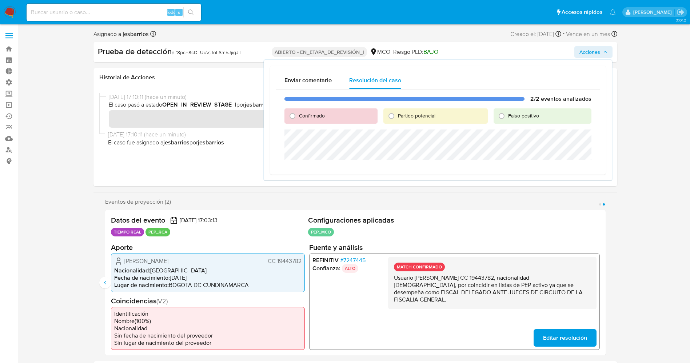
click at [324, 114] on span "Confirmado" at bounding box center [312, 115] width 26 height 7
click at [298, 114] on input "Confirmado" at bounding box center [293, 116] width 12 height 12
radio input "true"
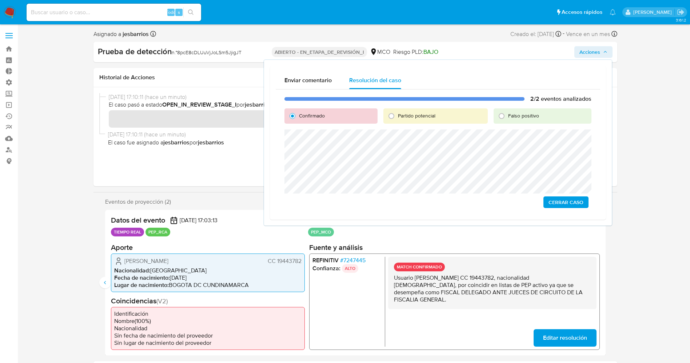
click at [579, 205] on span "Cerrar Caso" at bounding box center [565, 202] width 35 height 10
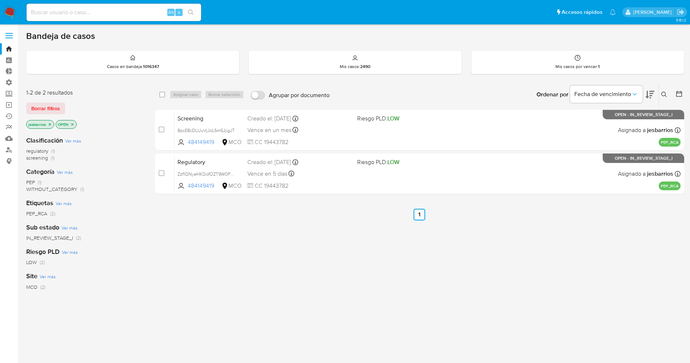
click at [11, 8] on img at bounding box center [10, 12] width 12 height 12
click at [8, 11] on img at bounding box center [10, 12] width 12 height 12
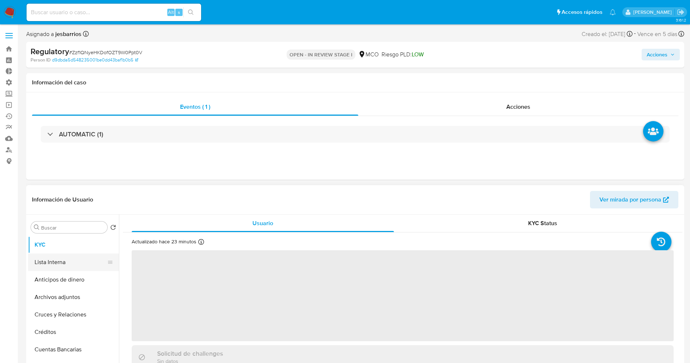
select select "10"
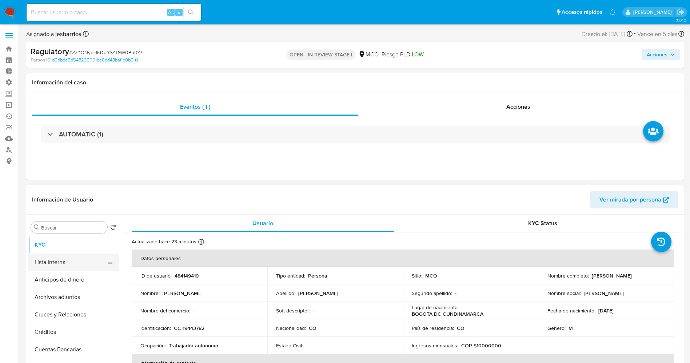
click at [50, 265] on button "Lista Interna" at bounding box center [70, 261] width 85 height 17
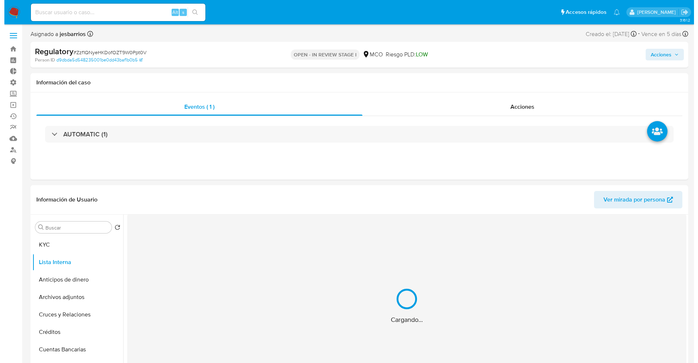
scroll to position [55, 0]
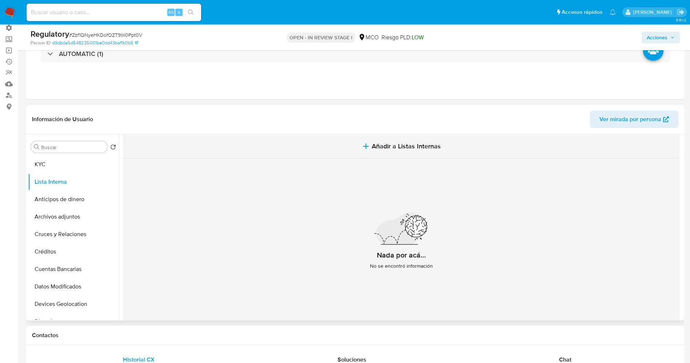
click at [389, 151] on button "Añadir a Listas Internas" at bounding box center [401, 146] width 556 height 24
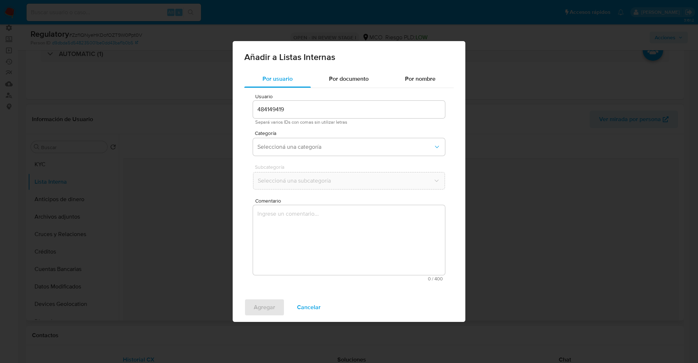
click at [320, 156] on div "Categoría Seleccioná una categoría" at bounding box center [349, 145] width 192 height 28
click at [320, 149] on span "Seleccioná una categoría" at bounding box center [345, 146] width 176 height 7
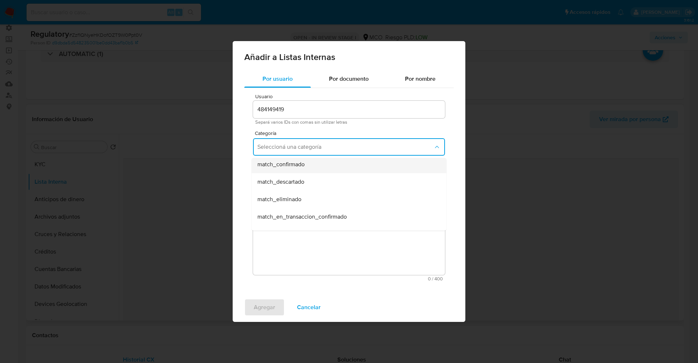
click at [308, 169] on div "match_confirmado" at bounding box center [346, 164] width 179 height 17
click at [312, 181] on span "Seleccioná una subcategoría" at bounding box center [345, 180] width 176 height 7
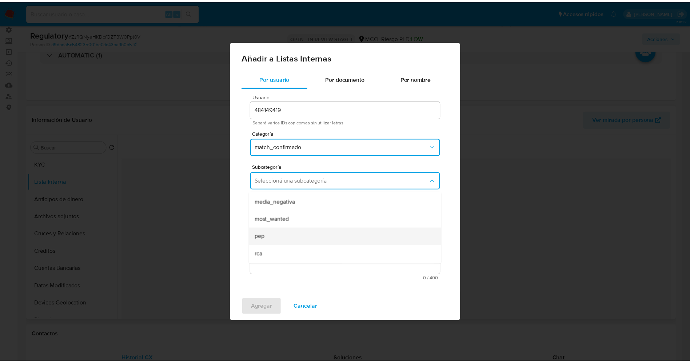
scroll to position [49, 0]
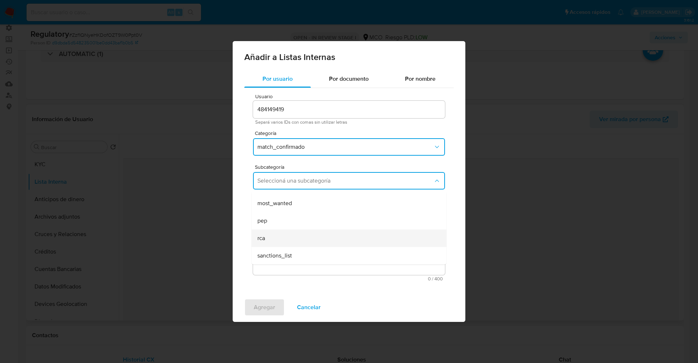
click at [303, 234] on div "rca" at bounding box center [346, 237] width 179 height 17
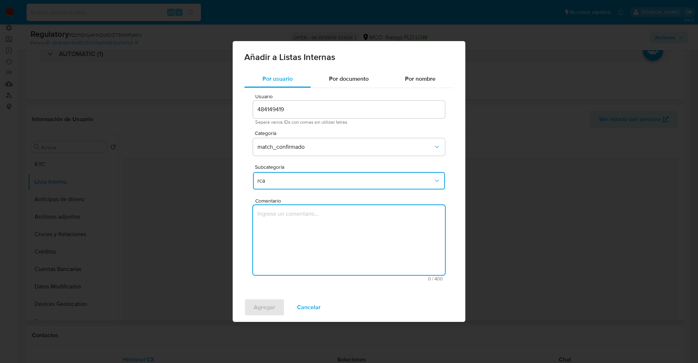
click at [303, 234] on textarea "Comentario" at bounding box center [349, 240] width 192 height 70
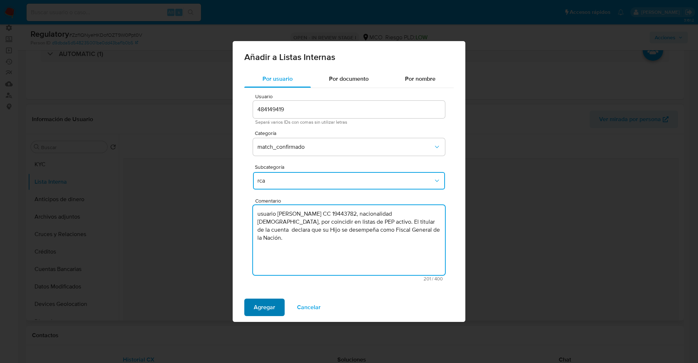
type textarea "usuario [PERSON_NAME] CC 19443782, nacionalidad [DEMOGRAPHIC_DATA], por coincid…"
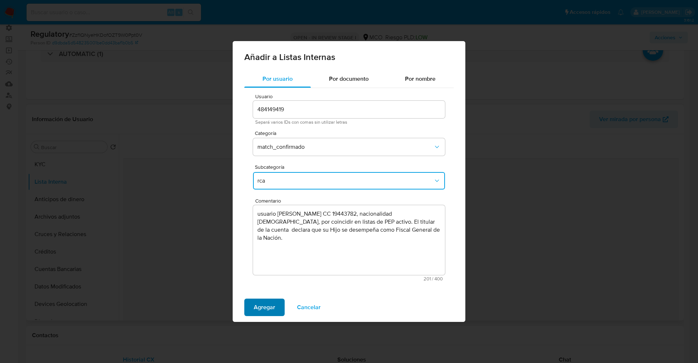
click at [262, 311] on span "Agregar" at bounding box center [264, 307] width 21 height 16
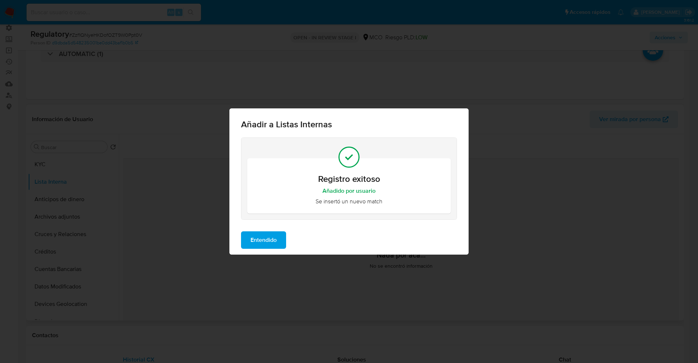
click at [276, 245] on span "Entendido" at bounding box center [264, 240] width 26 height 16
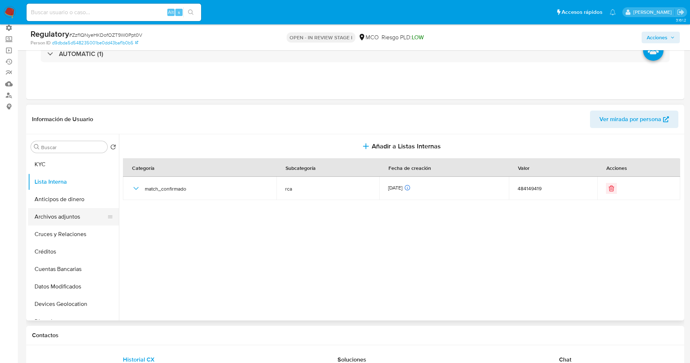
click at [37, 214] on button "Archivos adjuntos" at bounding box center [70, 216] width 85 height 17
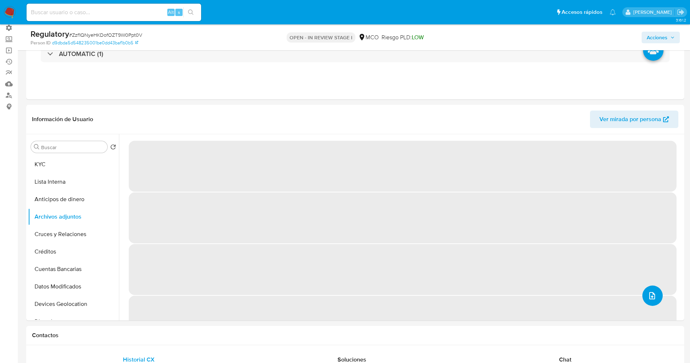
click at [651, 299] on icon "upload-file" at bounding box center [652, 295] width 9 height 9
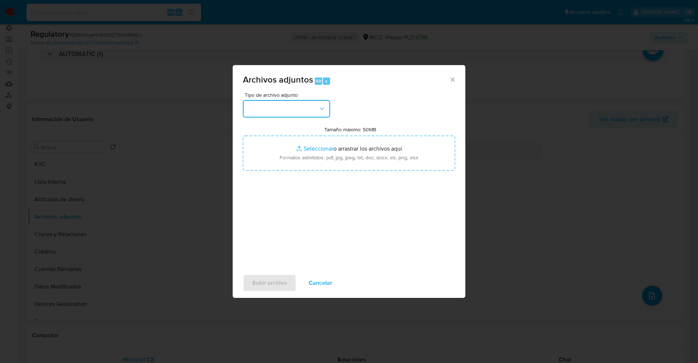
drag, startPoint x: 297, startPoint y: 110, endPoint x: 297, endPoint y: 101, distance: 8.4
click at [297, 109] on button "button" at bounding box center [286, 108] width 87 height 17
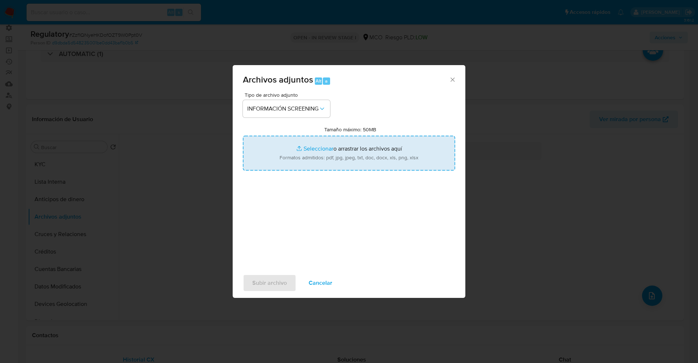
type input "C:\fakepath\CaseDossierReport_5jb75j1z1d911k1m1oo4z8r7j.pdf"
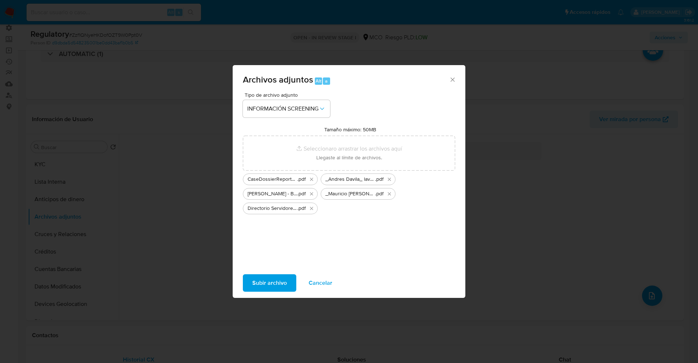
click at [267, 276] on span "Subir archivo" at bounding box center [269, 283] width 35 height 16
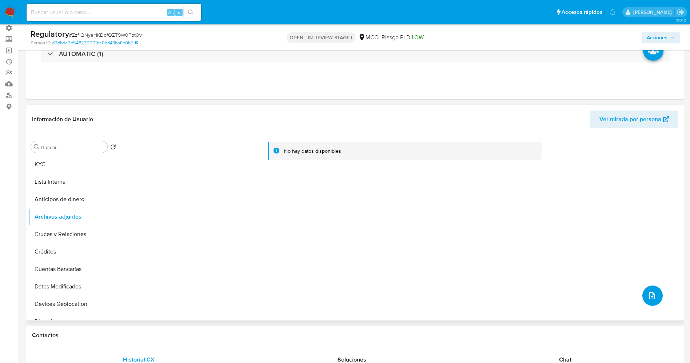
click at [648, 294] on icon "upload-file" at bounding box center [652, 295] width 9 height 9
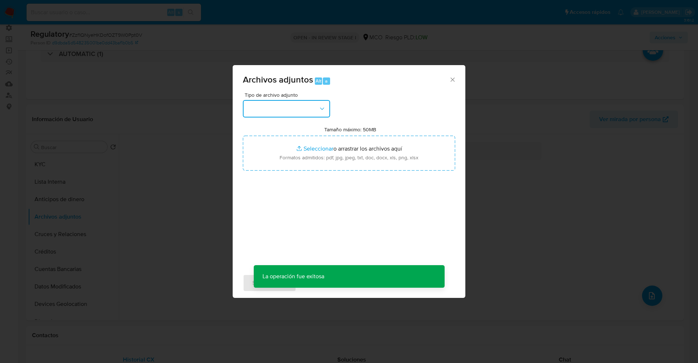
click at [301, 116] on button "button" at bounding box center [286, 108] width 87 height 17
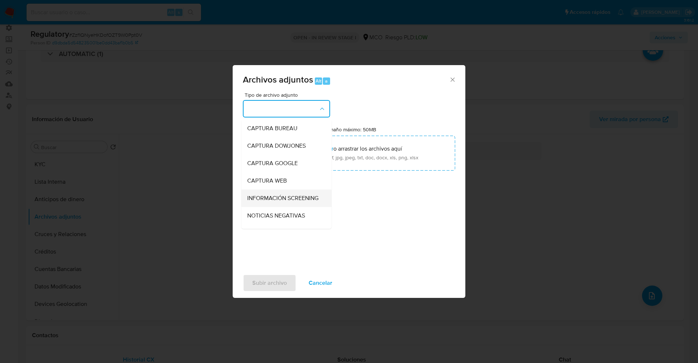
click at [264, 202] on span "INFORMACIÓN SCREENING" at bounding box center [282, 198] width 71 height 7
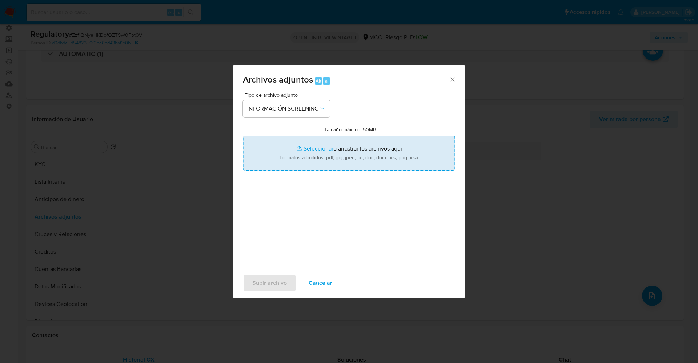
type input "C:\fakepath\[PERSON_NAME] lavado de dinero - Buscar con Google.pdf"
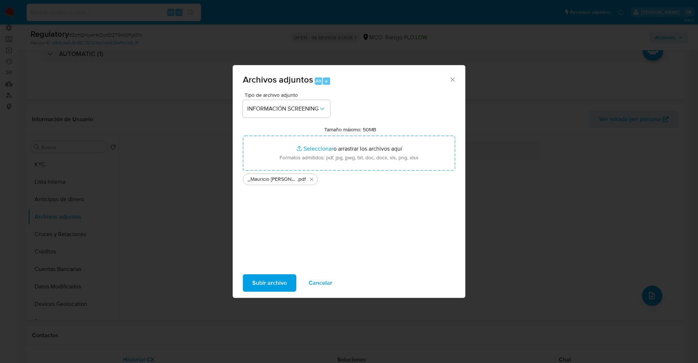
click at [276, 285] on span "Subir archivo" at bounding box center [269, 283] width 35 height 16
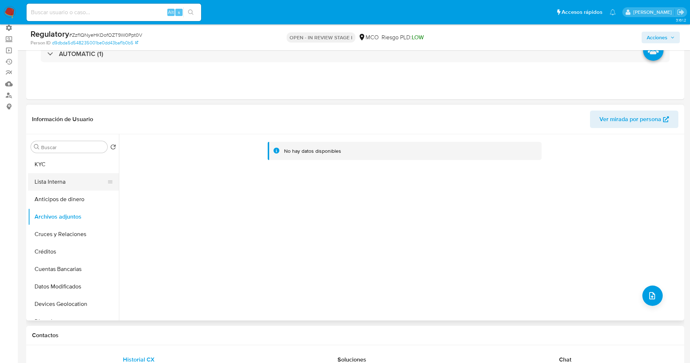
click at [50, 187] on button "Lista Interna" at bounding box center [70, 181] width 85 height 17
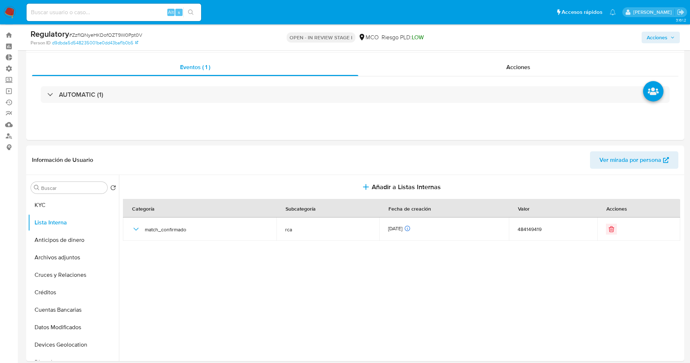
scroll to position [0, 0]
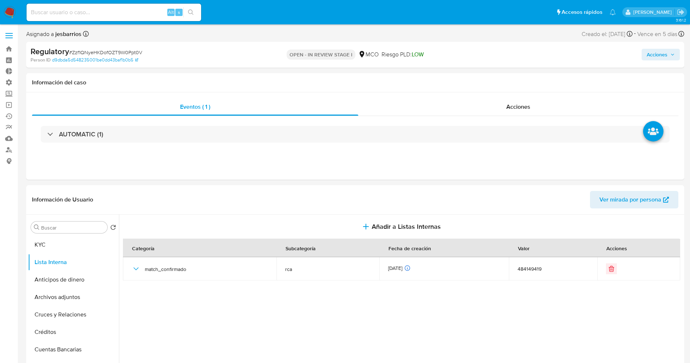
click at [675, 57] on button "Acciones" at bounding box center [660, 55] width 38 height 12
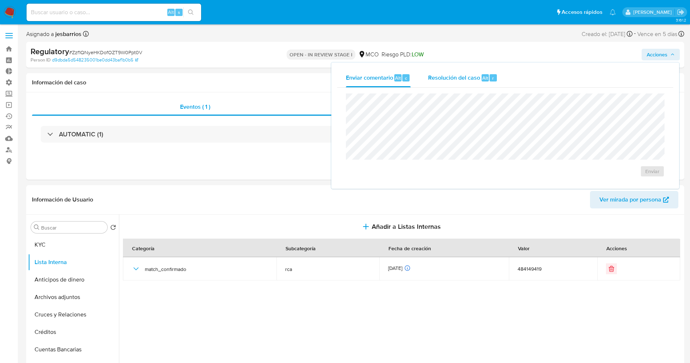
click at [473, 71] on div "Resolución del caso Alt r" at bounding box center [462, 77] width 69 height 19
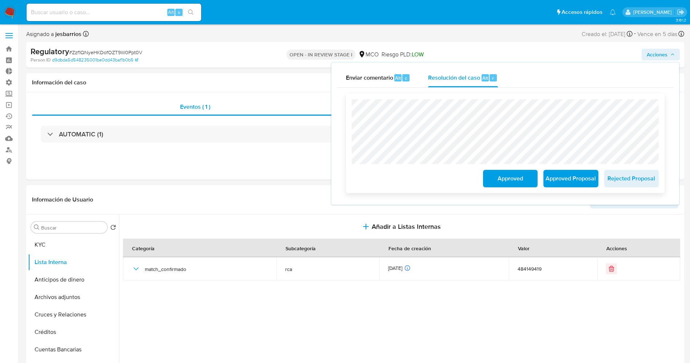
click at [565, 185] on span "Approved Proposal" at bounding box center [571, 179] width 36 height 16
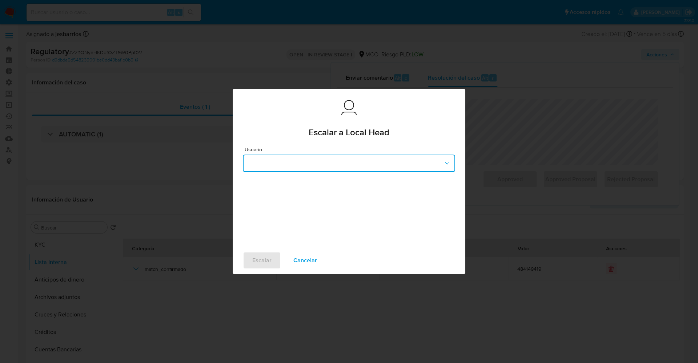
click at [301, 160] on button "button" at bounding box center [349, 163] width 212 height 17
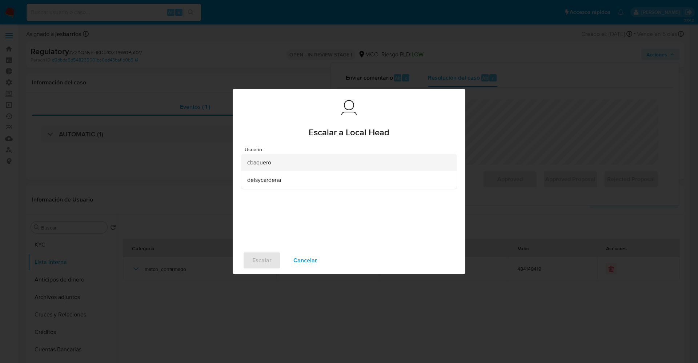
click at [293, 163] on div "cbaquero" at bounding box center [346, 162] width 199 height 17
click at [262, 266] on span "Escalar" at bounding box center [261, 260] width 19 height 16
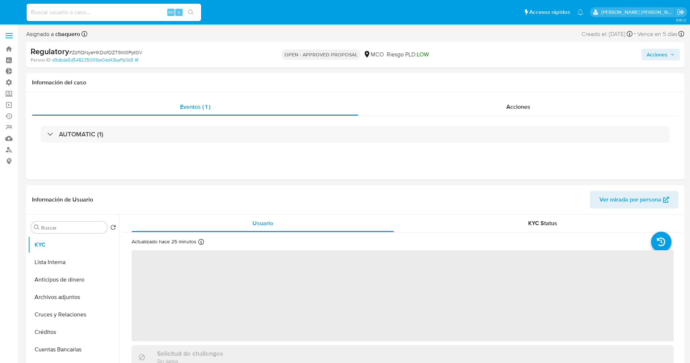
select select "10"
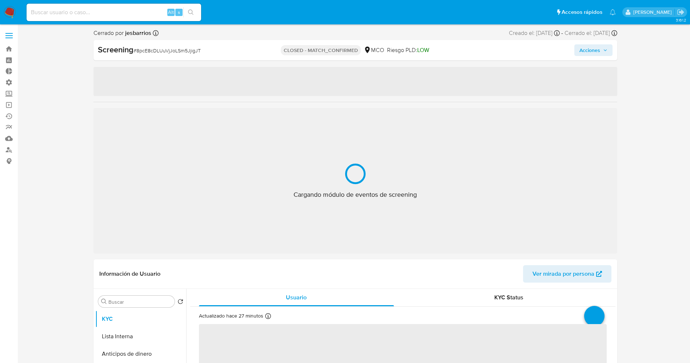
select select "10"
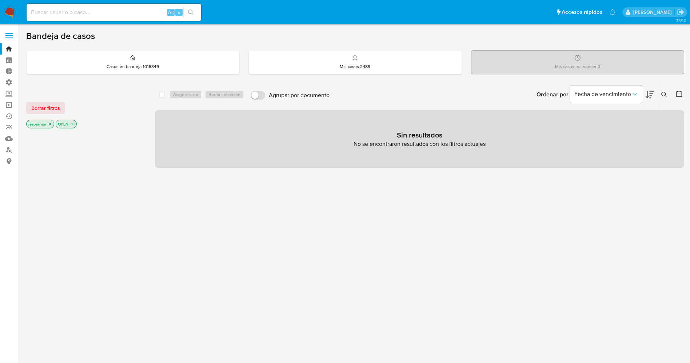
click at [70, 125] on icon "close-filter" at bounding box center [72, 124] width 4 height 4
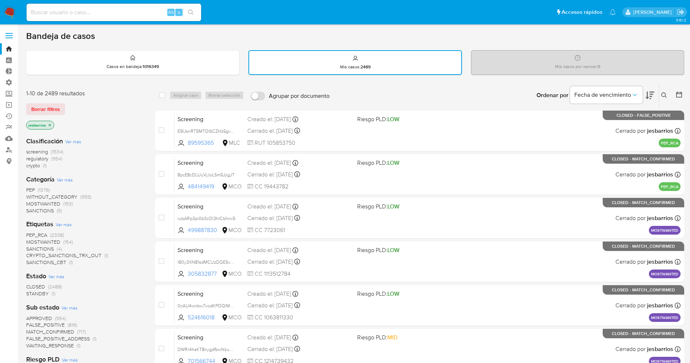
click at [676, 97] on icon at bounding box center [678, 94] width 7 height 7
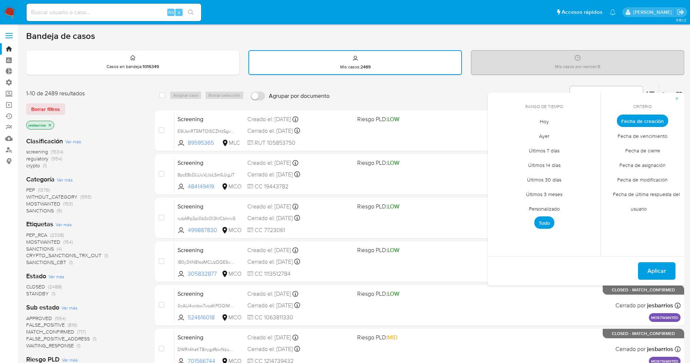
click at [555, 122] on span "Hoy" at bounding box center [544, 121] width 24 height 15
click at [646, 151] on span "Fecha de cierre" at bounding box center [642, 150] width 50 height 15
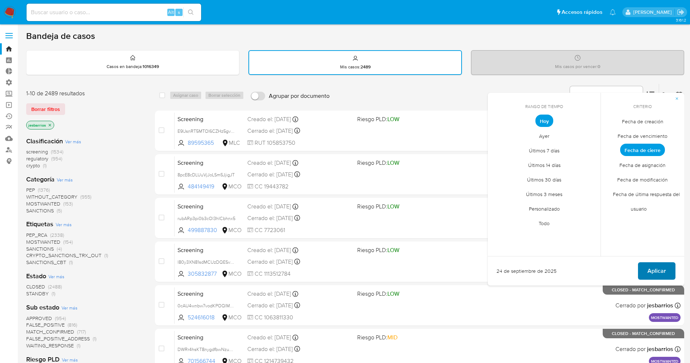
click at [667, 269] on button "Aplicar" at bounding box center [656, 270] width 37 height 17
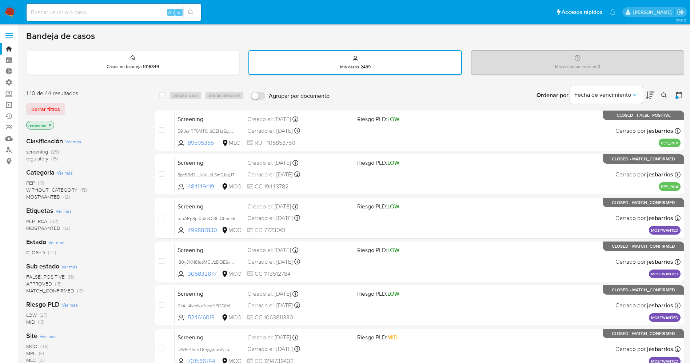
click at [7, 11] on img at bounding box center [10, 12] width 12 height 12
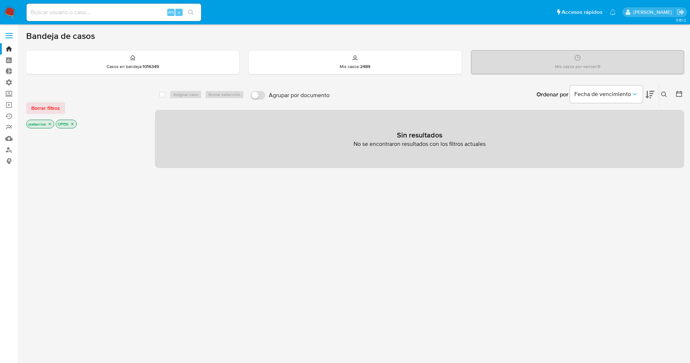
click at [12, 36] on span at bounding box center [8, 35] width 7 height 1
click at [0, 0] on input "checkbox" at bounding box center [0, 0] width 0 height 0
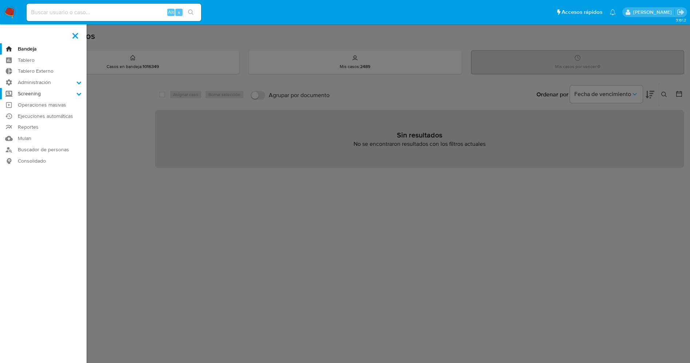
click at [68, 95] on label "Screening" at bounding box center [43, 93] width 87 height 11
click at [0, 0] on input "Screening" at bounding box center [0, 0] width 0 height 0
click at [71, 91] on label "Screening" at bounding box center [43, 93] width 87 height 11
click at [0, 0] on input "Screening" at bounding box center [0, 0] width 0 height 0
click at [82, 94] on label "Screening" at bounding box center [43, 93] width 87 height 11
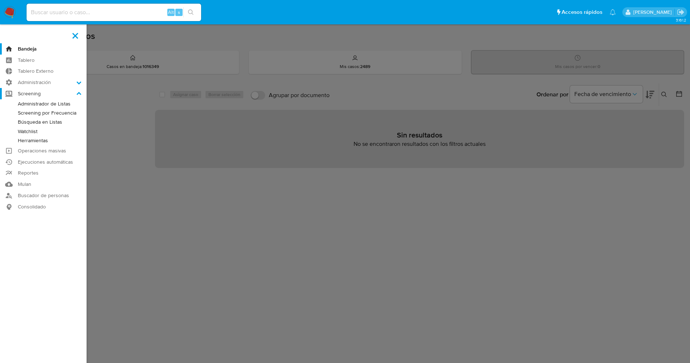
click at [0, 0] on input "Screening" at bounding box center [0, 0] width 0 height 0
click at [42, 196] on link "Buscador de personas" at bounding box center [43, 195] width 87 height 11
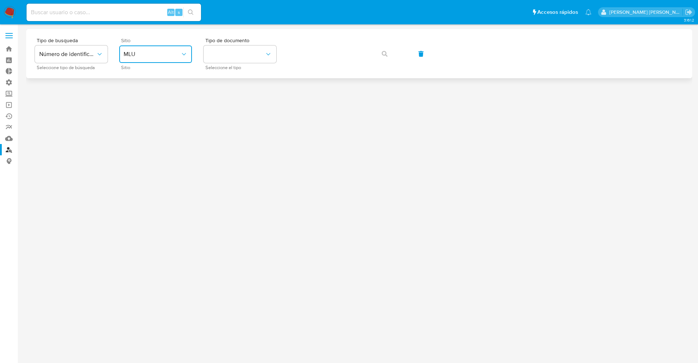
click at [161, 54] on span "MLU" at bounding box center [152, 54] width 57 height 7
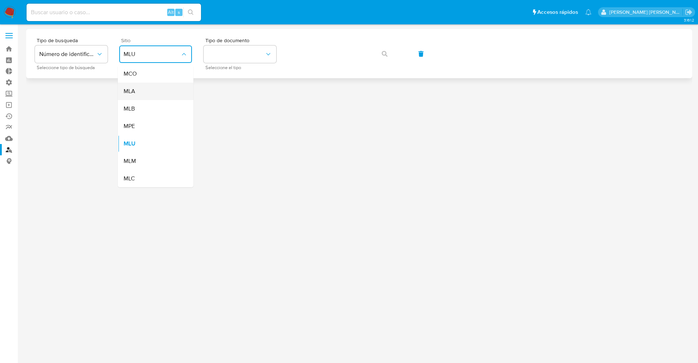
click at [156, 90] on div "MLA" at bounding box center [154, 91] width 60 height 17
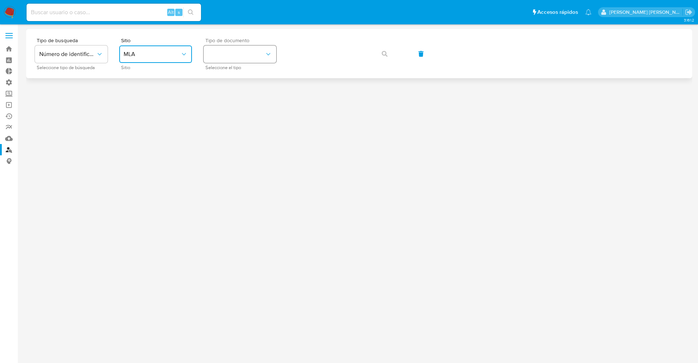
click at [234, 55] on button "identificationType" at bounding box center [240, 53] width 73 height 17
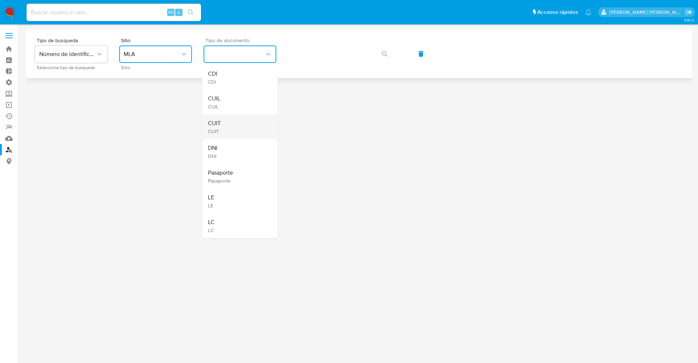
click at [237, 120] on div "CUIT CUIT" at bounding box center [238, 127] width 60 height 25
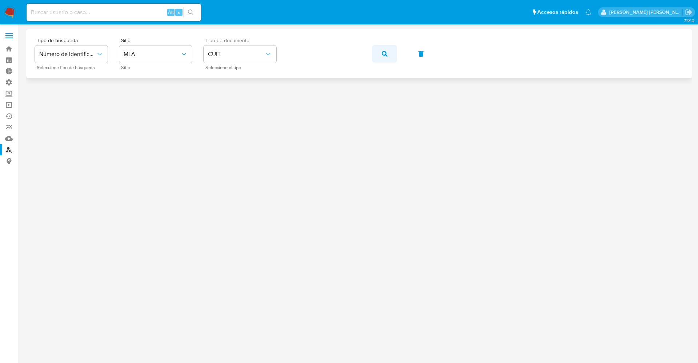
click at [380, 52] on button "button" at bounding box center [384, 53] width 25 height 17
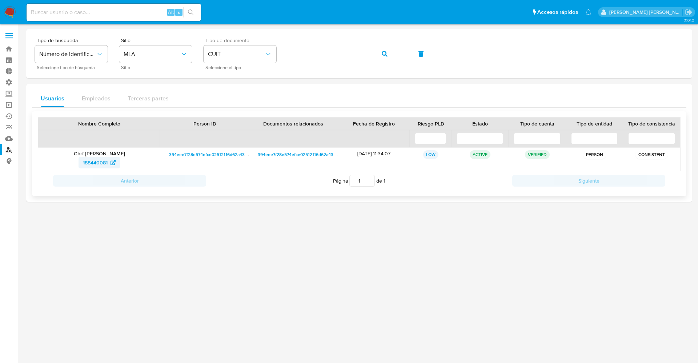
click at [90, 158] on span "188440081" at bounding box center [95, 163] width 25 height 12
click at [242, 58] on div "Tipo de busqueda Número de identificación Seleccione tipo de búsqueda Sitio MLA…" at bounding box center [359, 54] width 649 height 32
click at [386, 47] on span "button" at bounding box center [385, 54] width 6 height 16
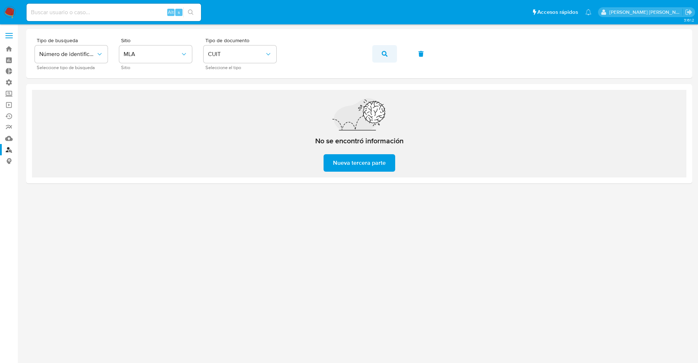
click at [387, 52] on icon "button" at bounding box center [385, 54] width 6 height 6
click at [272, 55] on div "Tipo de busqueda Número de identificación Seleccione tipo de búsqueda Sitio MLA…" at bounding box center [359, 54] width 649 height 32
click at [385, 56] on icon "button" at bounding box center [385, 54] width 6 height 6
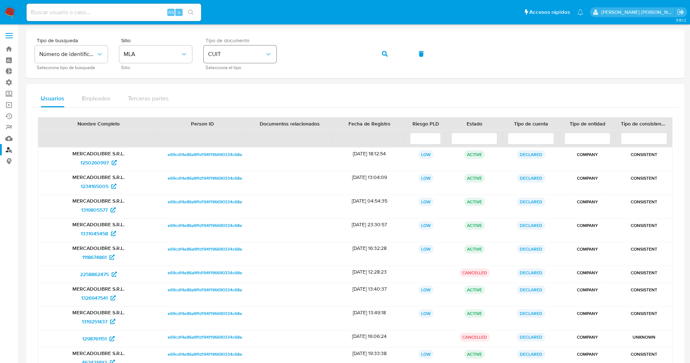
click at [264, 52] on div "Tipo de busqueda Número de identificación Seleccione tipo de búsqueda Sitio MLA…" at bounding box center [355, 54] width 640 height 32
click at [380, 56] on button "button" at bounding box center [384, 53] width 25 height 17
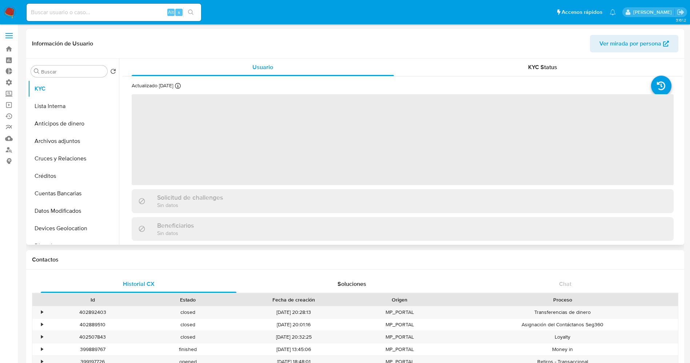
select select "10"
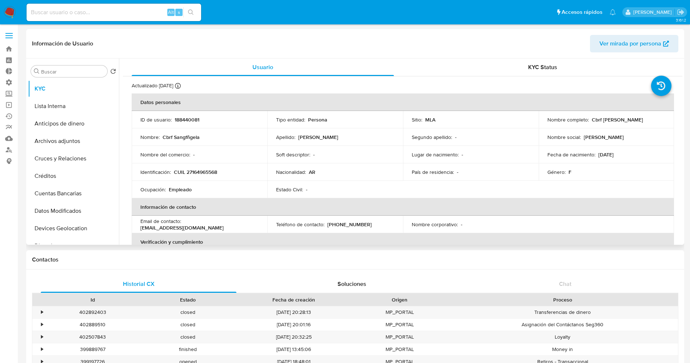
drag, startPoint x: 590, startPoint y: 121, endPoint x: 655, endPoint y: 124, distance: 65.5
click at [655, 124] on td "Nombre completo : [PERSON_NAME]" at bounding box center [606, 119] width 136 height 17
drag, startPoint x: 642, startPoint y: 123, endPoint x: 257, endPoint y: 203, distance: 392.4
click at [263, 207] on th "Información de contacto" at bounding box center [403, 206] width 542 height 17
drag, startPoint x: 196, startPoint y: 173, endPoint x: 220, endPoint y: 173, distance: 24.4
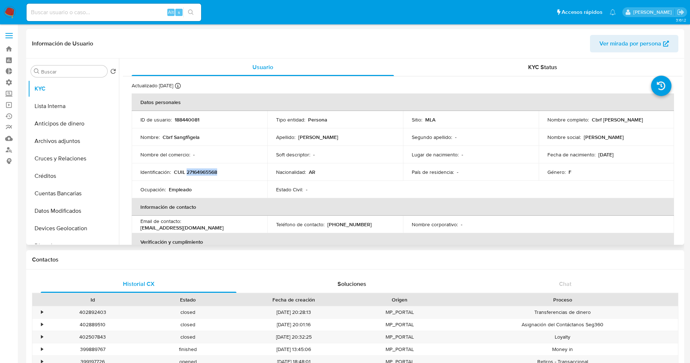
click at [220, 173] on div "Identificación : CUIL 27164965568" at bounding box center [199, 172] width 118 height 7
copy p "27164965568"
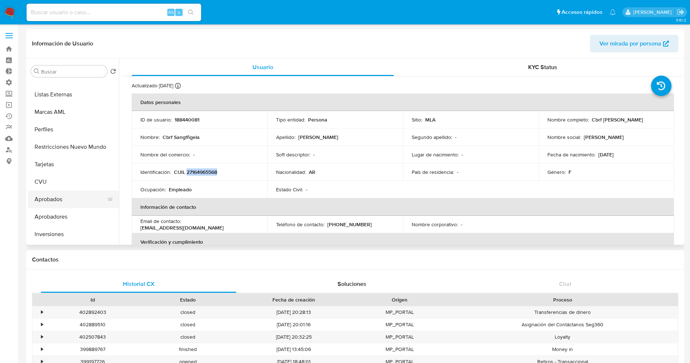
scroll to position [377, 0]
click at [56, 168] on button "CVU" at bounding box center [70, 165] width 85 height 17
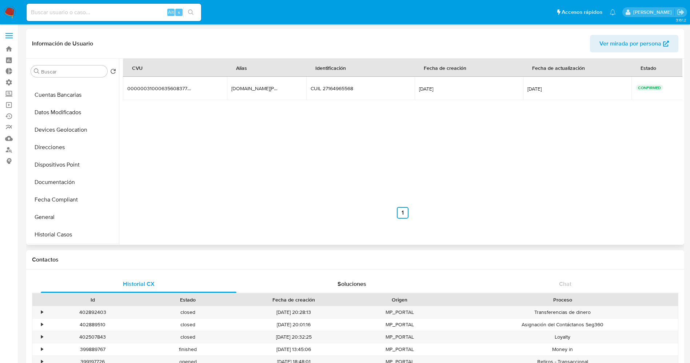
scroll to position [0, 0]
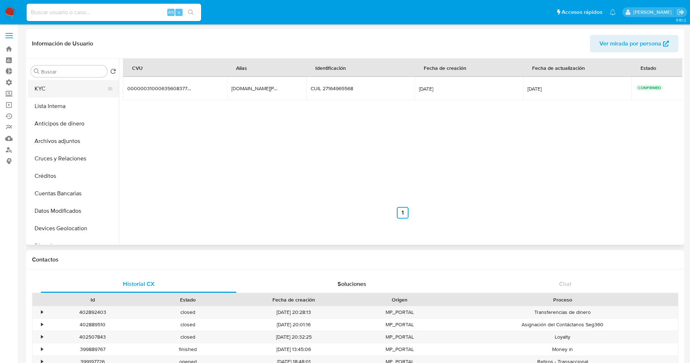
click at [58, 92] on button "KYC" at bounding box center [70, 88] width 85 height 17
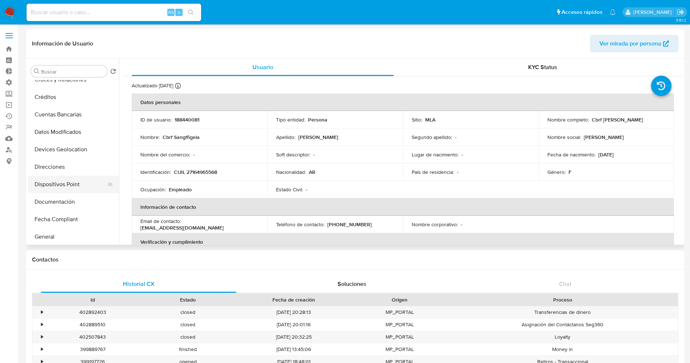
scroll to position [109, 0]
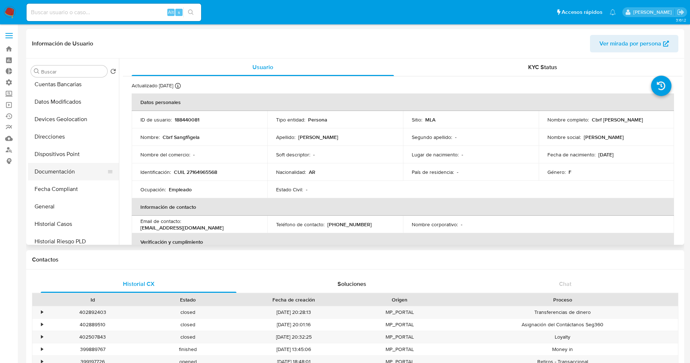
click at [60, 176] on button "Documentación" at bounding box center [70, 171] width 85 height 17
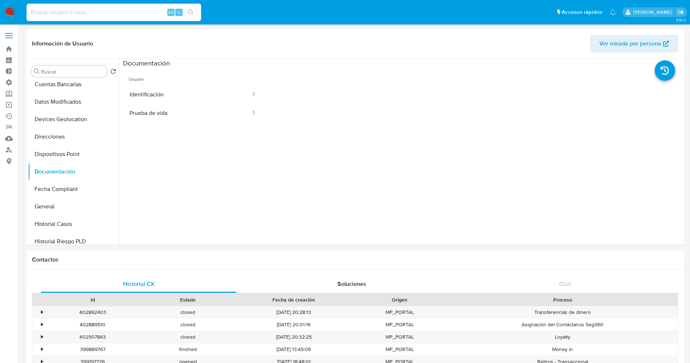
click at [44, 12] on input at bounding box center [114, 12] width 175 height 9
paste input "370161010"
type input "370161010"
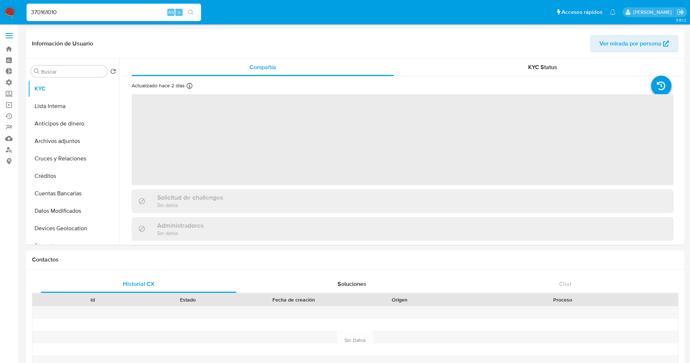
select select "10"
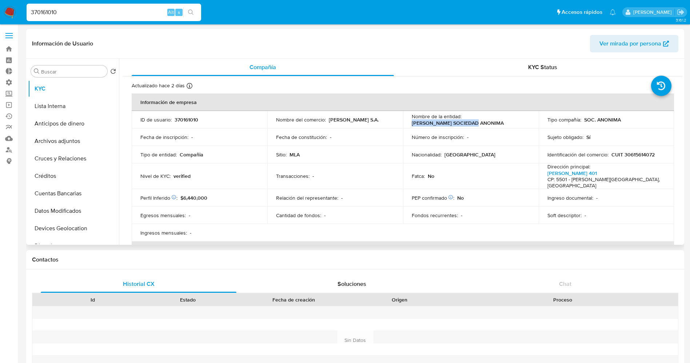
drag, startPoint x: 411, startPoint y: 124, endPoint x: 466, endPoint y: 123, distance: 54.9
click at [481, 127] on td "Nombre de la entidad : [PERSON_NAME] SOCIEDAD ANONIMA" at bounding box center [471, 119] width 136 height 17
copy p "[PERSON_NAME] SOCIEDAD ANONIMA"
drag, startPoint x: 631, startPoint y: 156, endPoint x: 662, endPoint y: 155, distance: 30.9
click at [664, 155] on td "Identificación del comercio : CUIT 30615614072" at bounding box center [606, 154] width 136 height 17
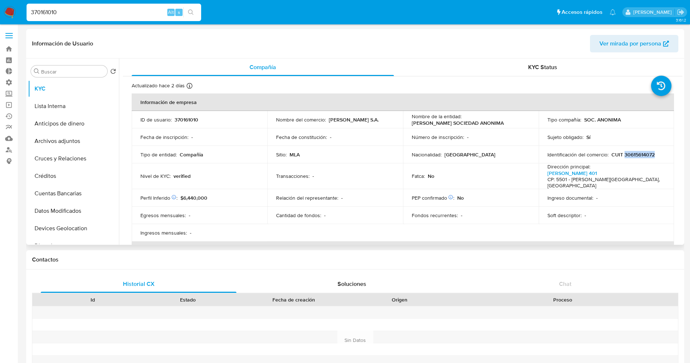
copy p "30615614072"
drag, startPoint x: 542, startPoint y: 171, endPoint x: 607, endPoint y: 179, distance: 65.9
click at [646, 181] on td "Dirección principal : [PERSON_NAME][STREET_ADDRESS][PERSON_NAME]" at bounding box center [606, 176] width 136 height 26
copy p "[PERSON_NAME][STREET_ADDRESS][PERSON_NAME]"
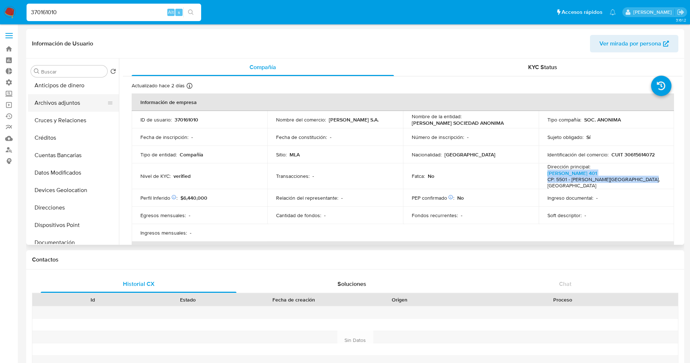
scroll to position [109, 0]
click at [67, 173] on button "Documentación" at bounding box center [70, 171] width 85 height 17
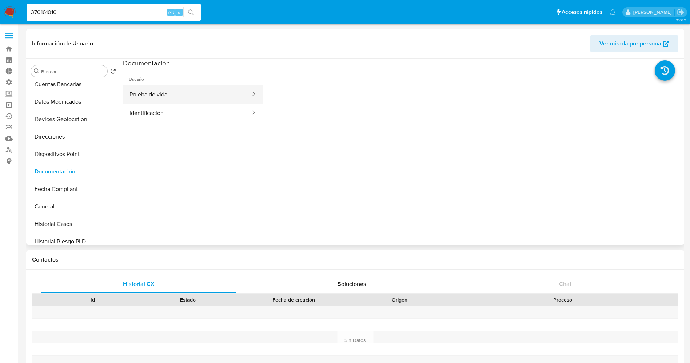
click at [186, 100] on button "Prueba de vida" at bounding box center [187, 94] width 128 height 19
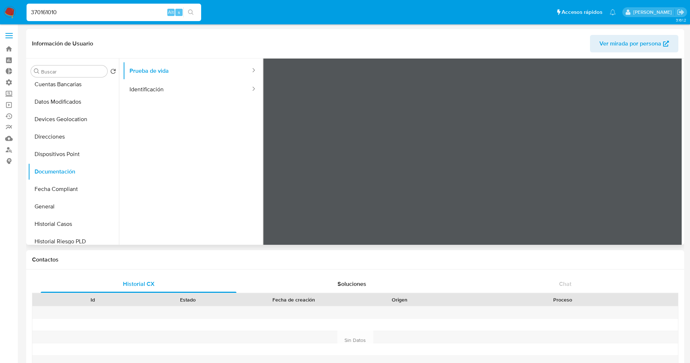
scroll to position [0, 0]
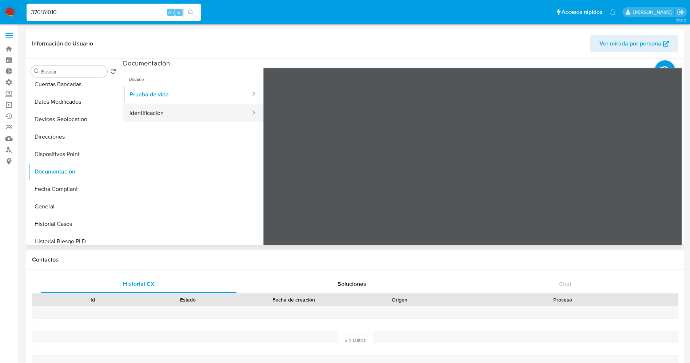
click at [153, 116] on button "Identificación" at bounding box center [187, 113] width 128 height 19
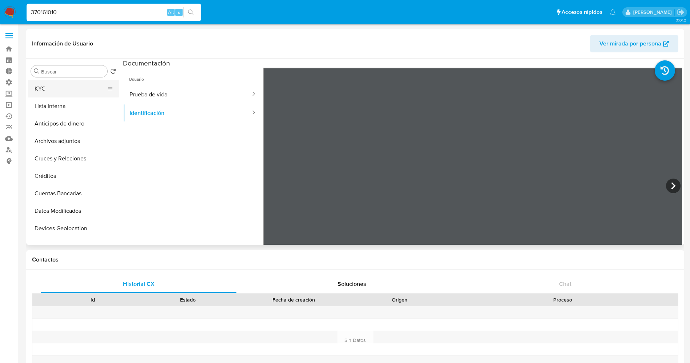
click at [64, 89] on button "KYC" at bounding box center [70, 88] width 85 height 17
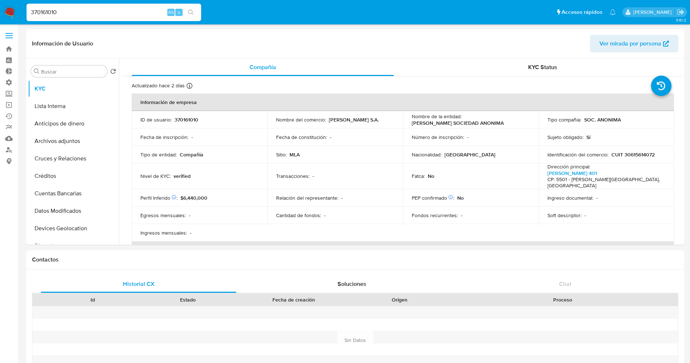
drag, startPoint x: 112, startPoint y: 10, endPoint x: 18, endPoint y: 5, distance: 94.3
click at [18, 5] on nav "Pausado Ver notificaciones 370161010 Alt s Accesos rápidos Presiona las siguien…" at bounding box center [345, 12] width 690 height 24
paste input "828908634"
type input "828908634"
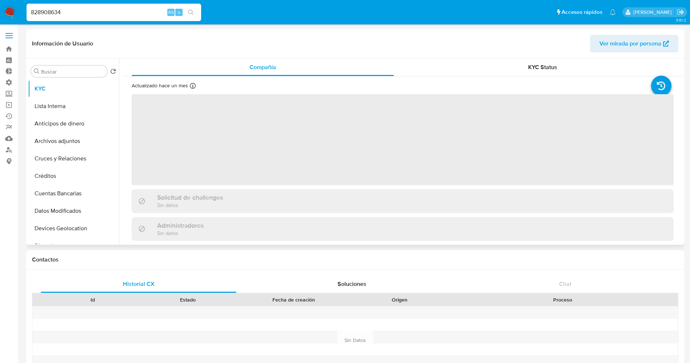
select select "10"
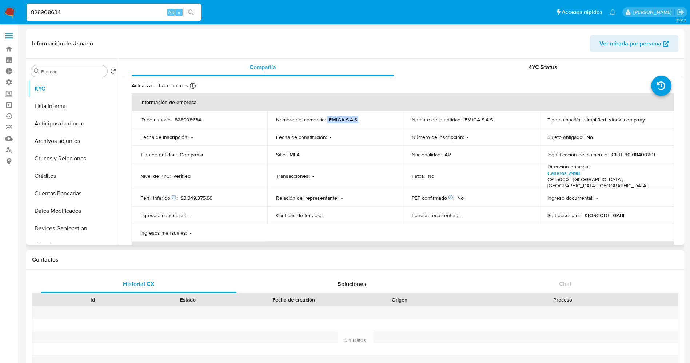
drag, startPoint x: 327, startPoint y: 119, endPoint x: 363, endPoint y: 123, distance: 36.3
click at [364, 123] on td "Nombre del comercio : EMIGA S.A.S." at bounding box center [335, 119] width 136 height 17
drag, startPoint x: 349, startPoint y: 123, endPoint x: 333, endPoint y: 116, distance: 16.8
click at [333, 116] on p "EMIGA S.A.S." at bounding box center [343, 119] width 29 height 7
drag, startPoint x: 329, startPoint y: 118, endPoint x: 352, endPoint y: 122, distance: 23.3
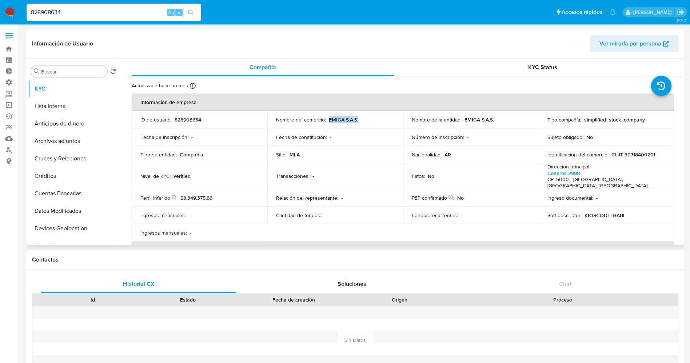
click at [361, 119] on div "Nombre del comercio : EMIGA S.A.S." at bounding box center [335, 119] width 118 height 7
copy p "EMIGA S.A.S."
drag, startPoint x: 621, startPoint y: 155, endPoint x: 651, endPoint y: 155, distance: 29.8
click at [653, 155] on div "Identificación del comercio : CUIT 30718400291" at bounding box center [606, 154] width 118 height 7
copy p "30718400291"
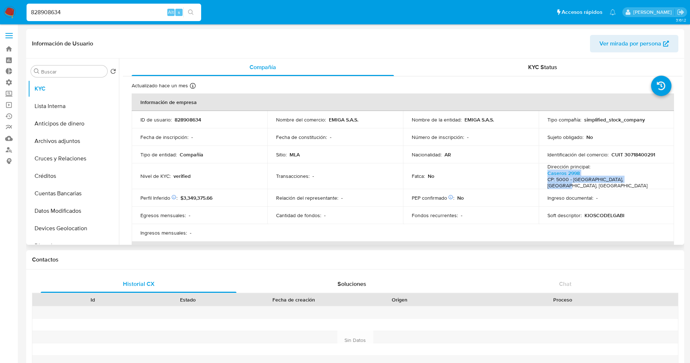
drag, startPoint x: 539, startPoint y: 172, endPoint x: 641, endPoint y: 179, distance: 102.4
click at [641, 179] on td "Dirección principal : [STREET_ADDRESS]" at bounding box center [606, 176] width 136 height 26
copy p "Caseros 2998 CP: 5000 - [GEOGRAPHIC_DATA], [GEOGRAPHIC_DATA], [GEOGRAPHIC_DATA]"
drag, startPoint x: 89, startPoint y: 16, endPoint x: 27, endPoint y: 16, distance: 62.5
click at [27, 16] on div "828908634 Alt s" at bounding box center [114, 12] width 175 height 17
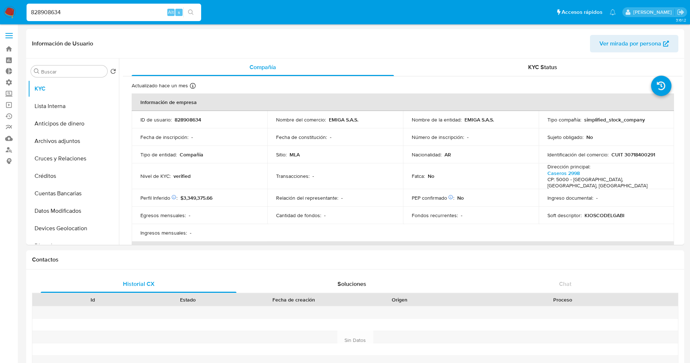
paste input "1432175796"
type input "1432175796"
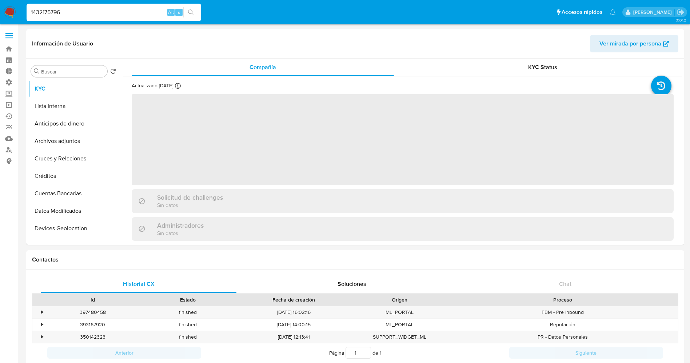
select select "10"
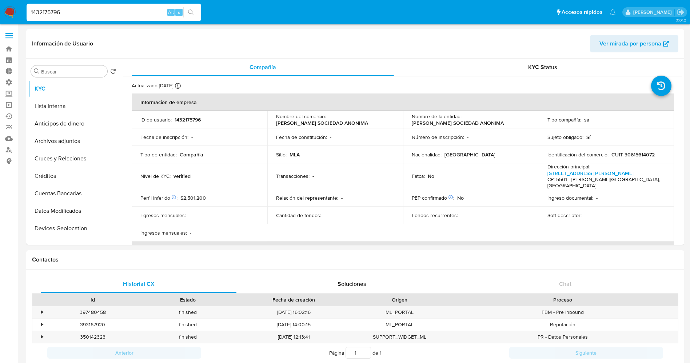
drag, startPoint x: 122, startPoint y: 9, endPoint x: 23, endPoint y: 13, distance: 99.3
click at [23, 13] on ul "Pausado Ver notificaciones 1432175796 Alt s Accesos rápidos Presiona las siguie…" at bounding box center [321, 12] width 596 height 18
paste input "309430633"
type input "309430633"
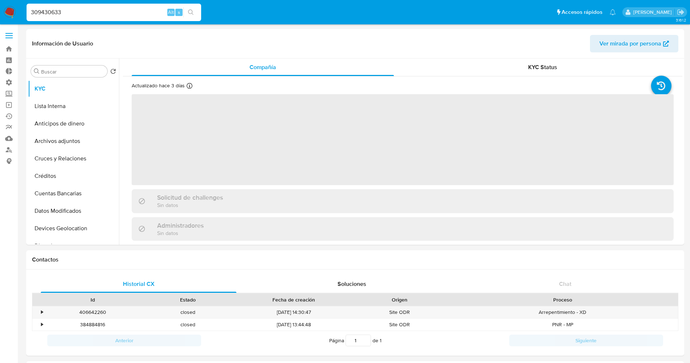
select select "10"
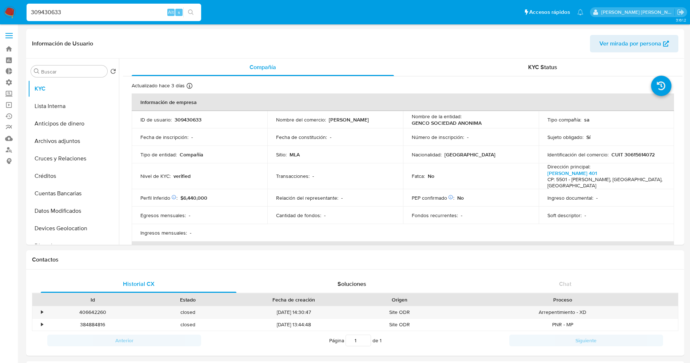
select select "10"
